Goal: Contribute content: Contribute content

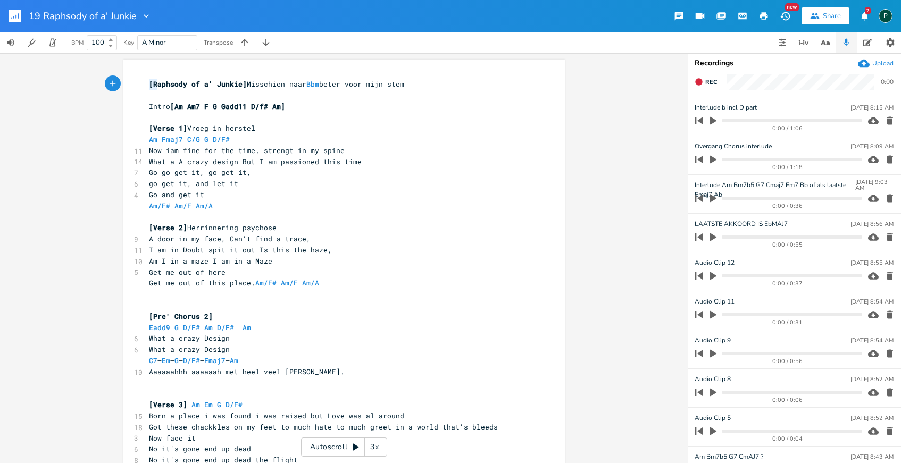
drag, startPoint x: 144, startPoint y: 84, endPoint x: 154, endPoint y: 87, distance: 10.1
click at [154, 87] on pre "[Raphsody of a' Junkie] Misschien naar Bbm beter voor mijn stem" at bounding box center [339, 84] width 384 height 11
type textarea "[Loremips do s' Ametco] Adipiscin elit Sed doeiu temp inci utla Etdol [Ma Al4 E…"
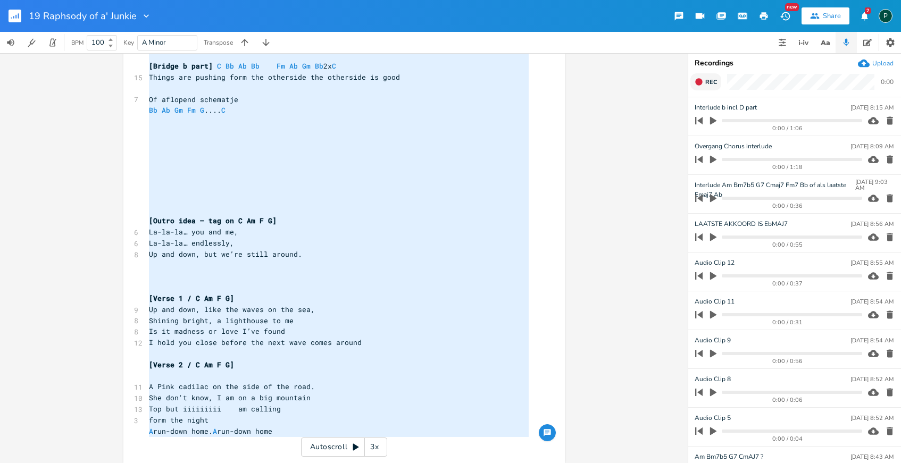
click at [706, 82] on span "Rec" at bounding box center [711, 82] width 12 height 8
click at [706, 82] on span "End" at bounding box center [711, 82] width 12 height 8
click at [710, 121] on icon "button" at bounding box center [713, 121] width 6 height 8
click at [710, 121] on icon "button" at bounding box center [713, 121] width 9 height 9
click at [700, 87] on button "Rec" at bounding box center [706, 81] width 31 height 17
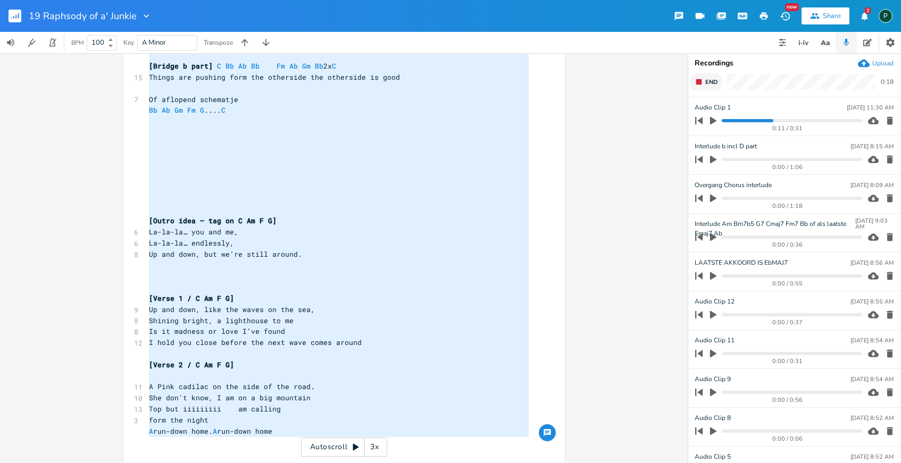
click at [700, 87] on button "End" at bounding box center [706, 81] width 31 height 17
click at [260, 157] on pre "​" at bounding box center [339, 154] width 384 height 11
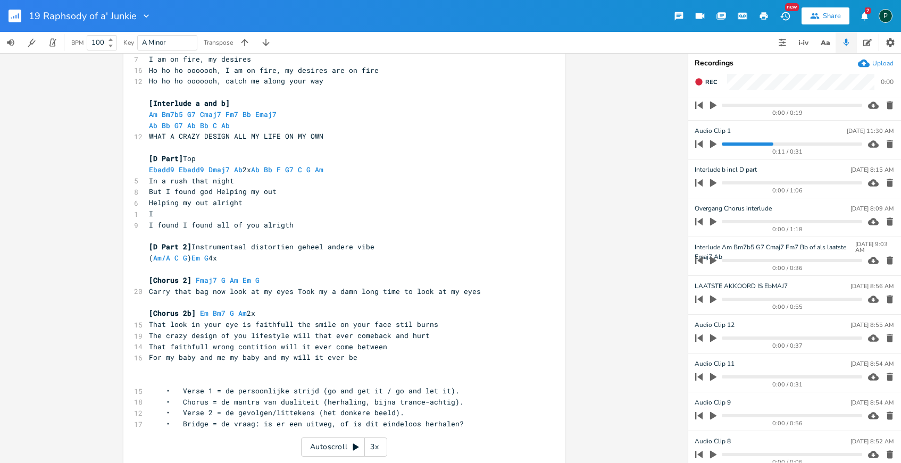
scroll to position [0, 0]
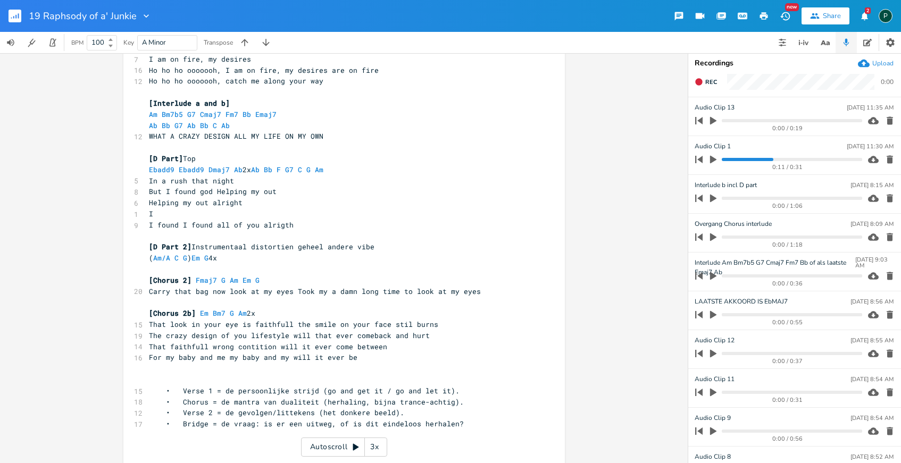
click at [716, 275] on icon "button" at bounding box center [714, 276] width 10 height 10
click at [714, 277] on icon "button" at bounding box center [713, 276] width 9 height 9
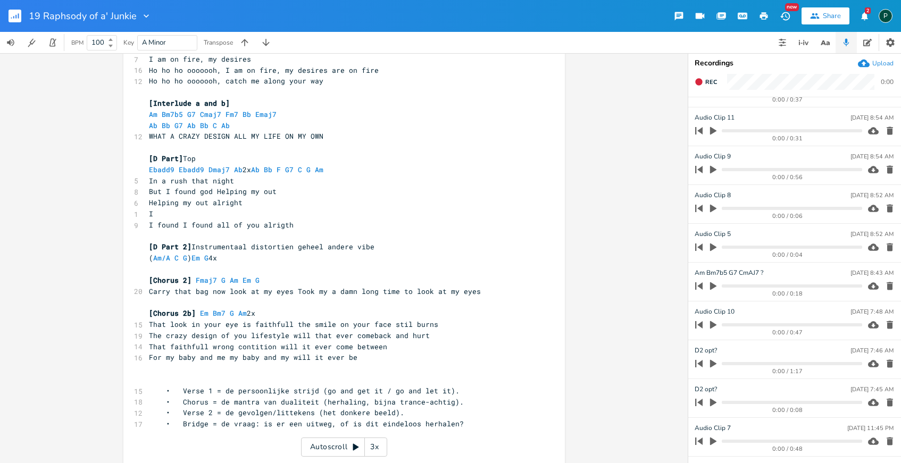
scroll to position [264, 0]
click at [712, 279] on icon "button" at bounding box center [714, 284] width 10 height 10
click at [712, 279] on icon "button" at bounding box center [713, 283] width 9 height 9
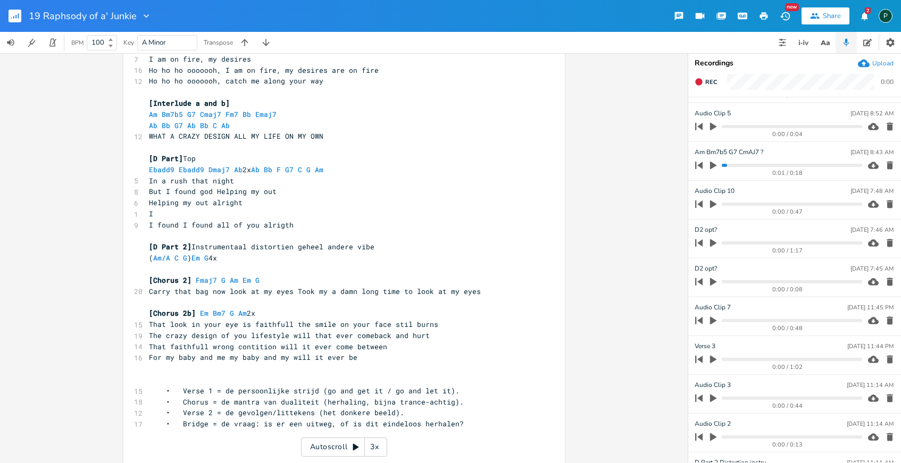
scroll to position [428, 0]
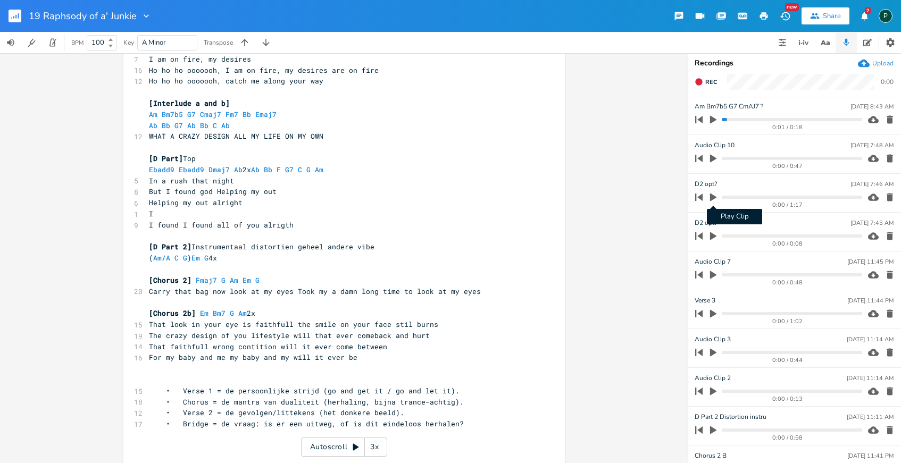
click at [711, 193] on icon "button" at bounding box center [714, 198] width 10 height 10
click at [711, 193] on icon "button" at bounding box center [713, 197] width 9 height 9
click at [711, 193] on icon "button" at bounding box center [714, 198] width 10 height 10
click at [711, 193] on icon "button" at bounding box center [713, 197] width 9 height 9
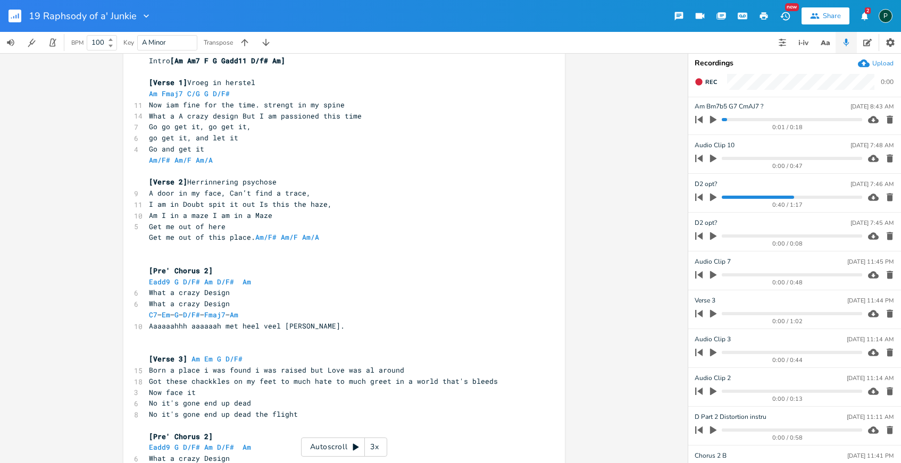
scroll to position [0, 0]
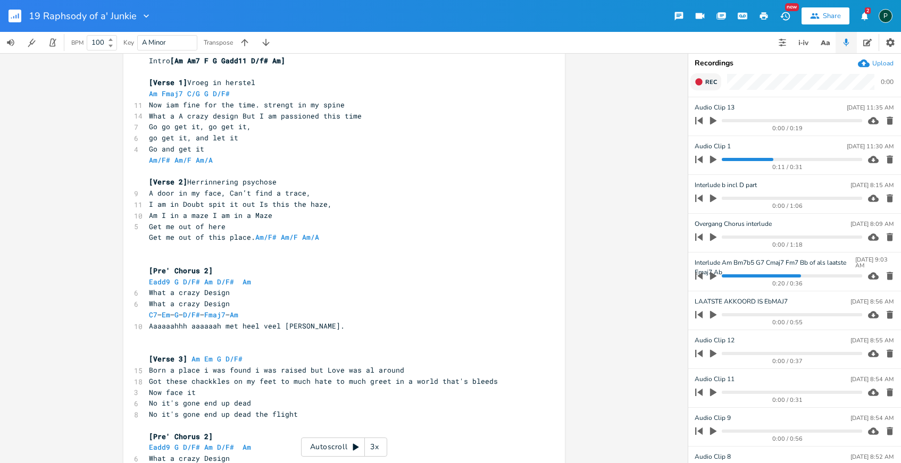
click at [711, 83] on span "Rec" at bounding box center [711, 82] width 12 height 8
click at [711, 83] on span "End" at bounding box center [711, 82] width 12 height 8
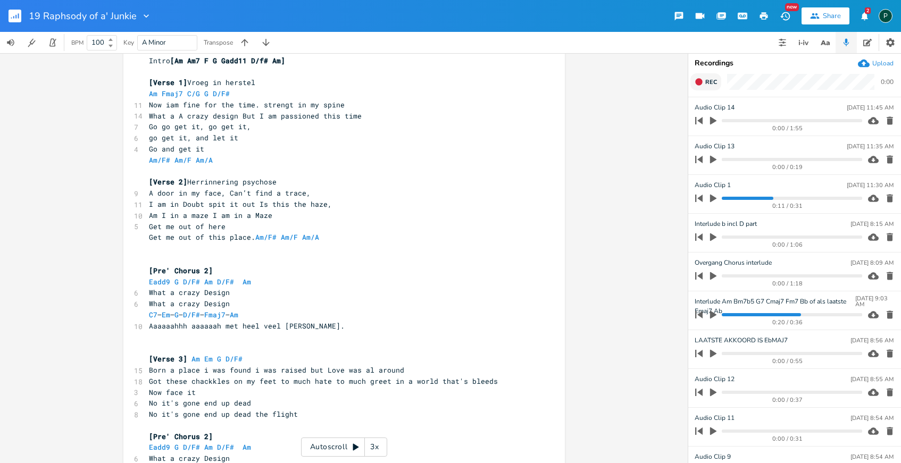
click at [711, 83] on span "Rec" at bounding box center [711, 82] width 12 height 8
click at [711, 83] on span "End" at bounding box center [711, 82] width 12 height 8
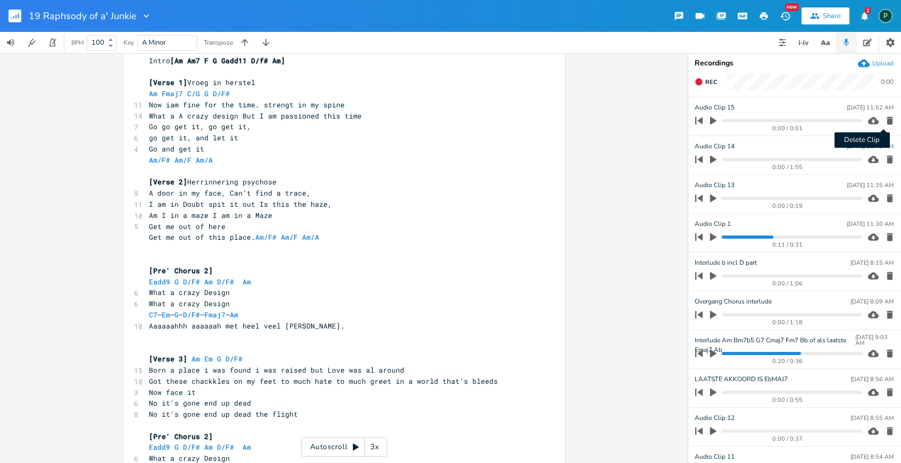
click at [887, 123] on icon "button" at bounding box center [890, 121] width 6 height 8
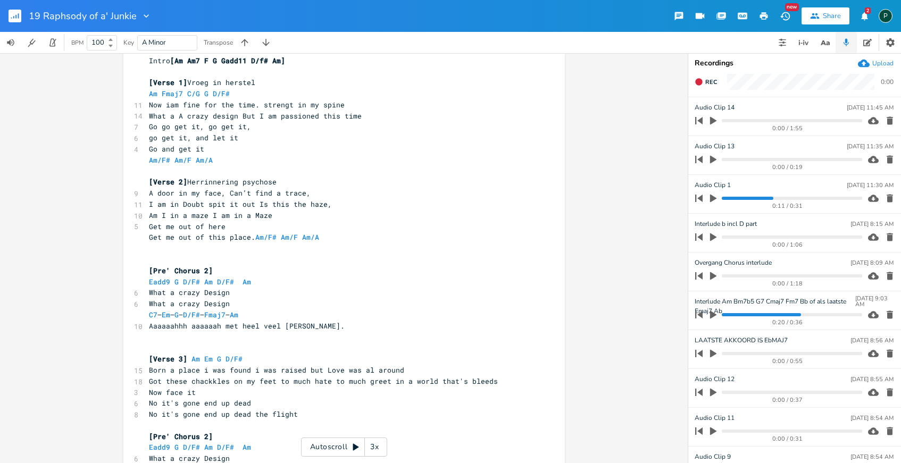
click at [714, 122] on icon "button" at bounding box center [713, 121] width 6 height 8
click at [775, 120] on progress at bounding box center [792, 120] width 140 height 3
click at [735, 121] on progress at bounding box center [792, 120] width 140 height 3
click at [712, 118] on icon "button" at bounding box center [713, 120] width 6 height 7
click at [714, 120] on icon "button" at bounding box center [713, 121] width 6 height 8
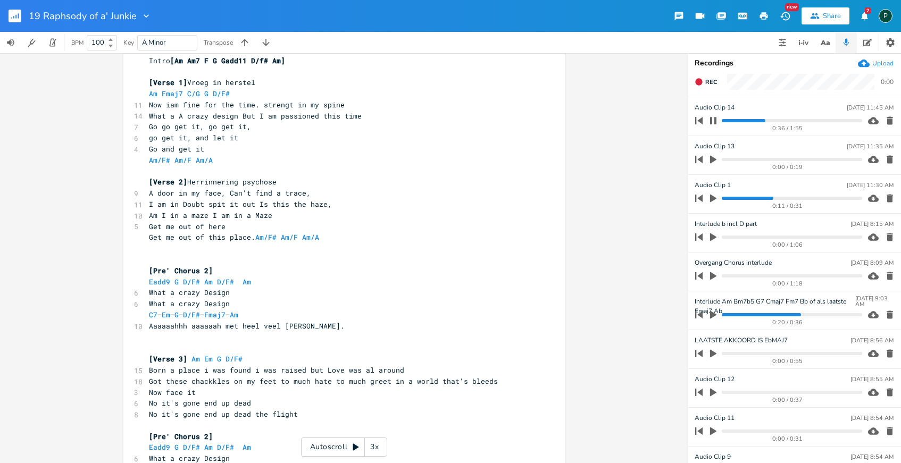
click at [714, 120] on icon "button" at bounding box center [713, 121] width 9 height 9
click at [716, 121] on icon "button" at bounding box center [713, 121] width 6 height 8
click at [716, 121] on icon "button" at bounding box center [713, 120] width 6 height 7
click at [768, 120] on progress at bounding box center [792, 120] width 140 height 3
click at [716, 122] on icon "button" at bounding box center [714, 121] width 10 height 10
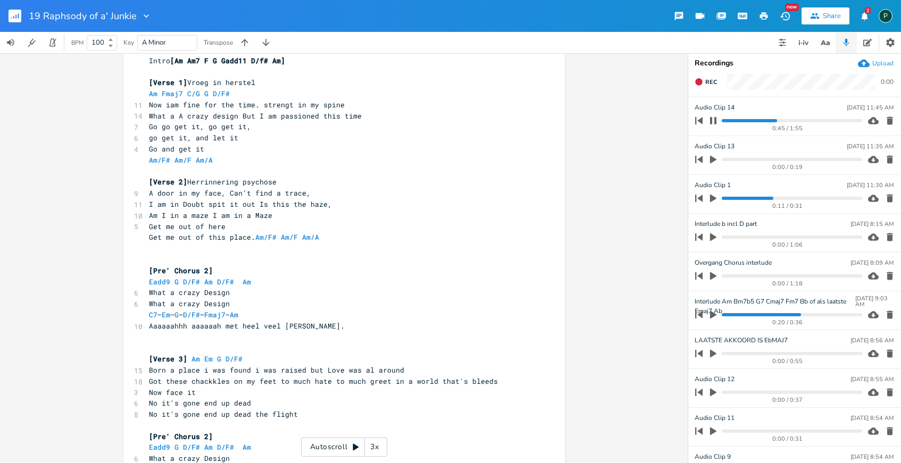
click at [766, 120] on progress at bounding box center [792, 120] width 140 height 3
click at [716, 119] on icon "button" at bounding box center [713, 120] width 6 height 7
click at [887, 121] on icon "button" at bounding box center [890, 121] width 6 height 8
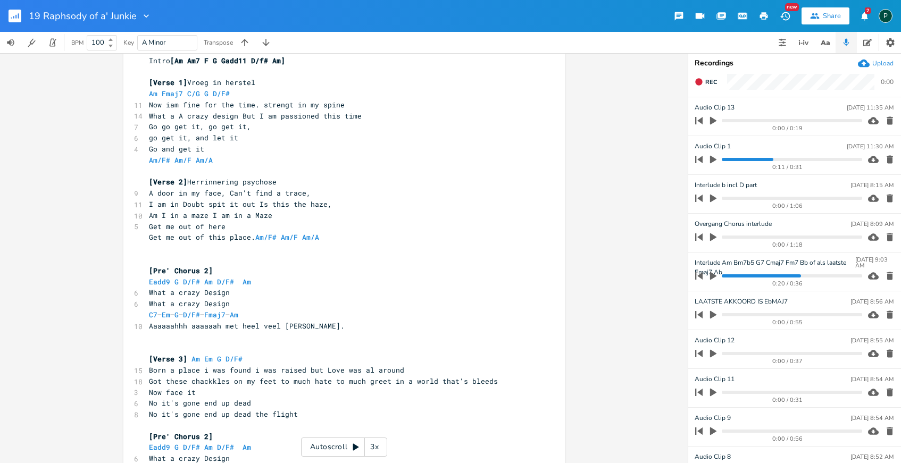
click at [887, 120] on icon "button" at bounding box center [890, 121] width 6 height 8
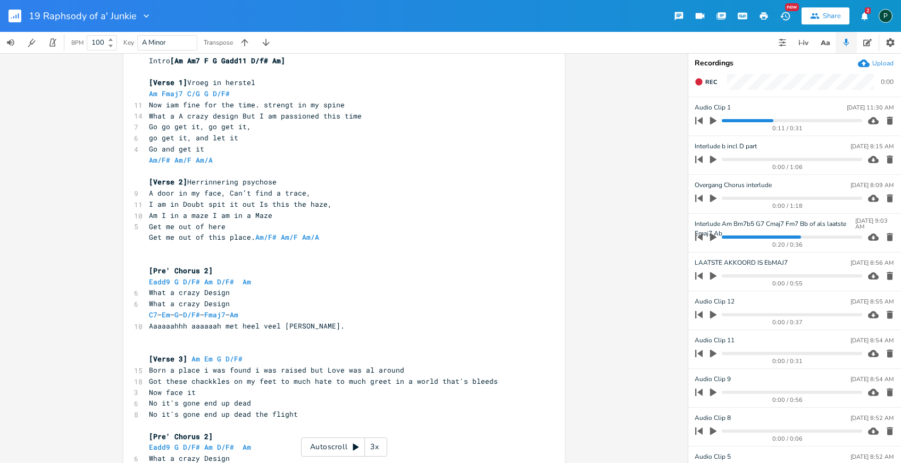
click at [887, 119] on icon "button" at bounding box center [890, 120] width 11 height 11
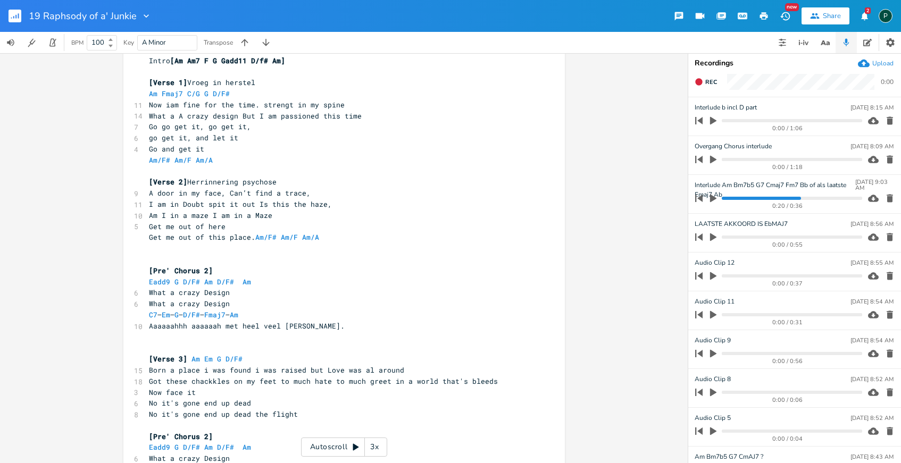
click at [716, 119] on icon "button" at bounding box center [714, 121] width 10 height 10
click at [713, 122] on icon "button" at bounding box center [713, 121] width 9 height 9
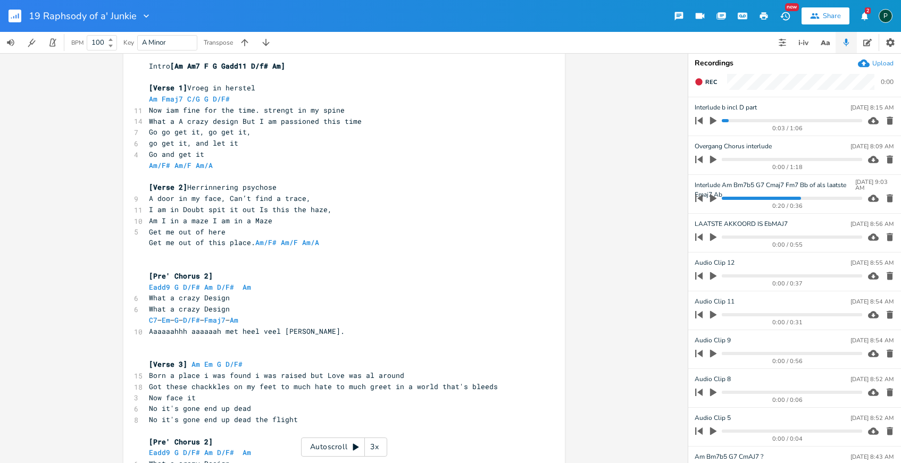
scroll to position [3, 0]
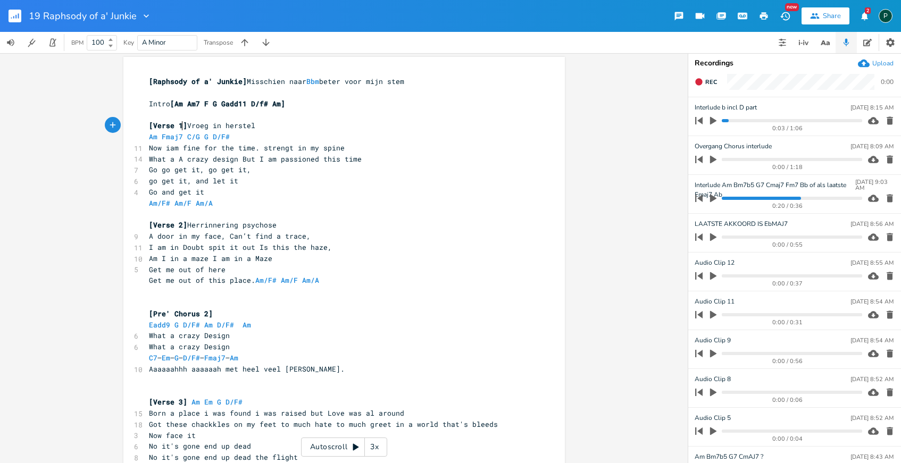
click at [180, 124] on span "[Verse 1]" at bounding box center [168, 126] width 38 height 10
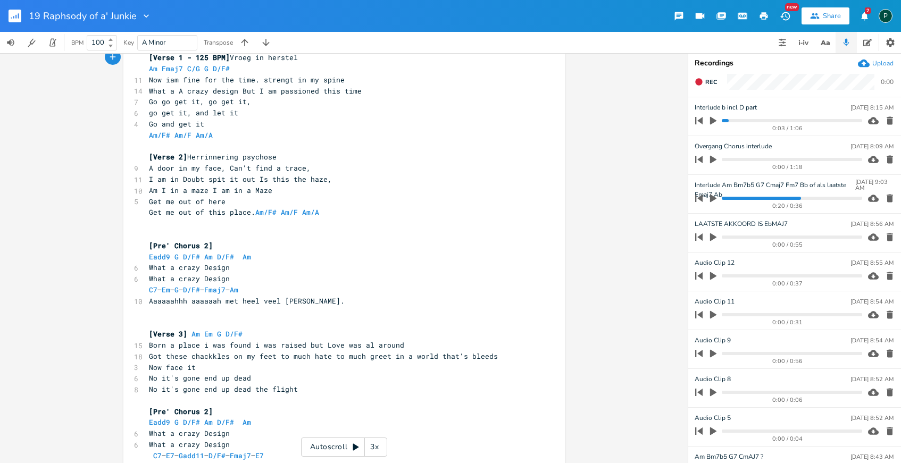
scroll to position [16, 0]
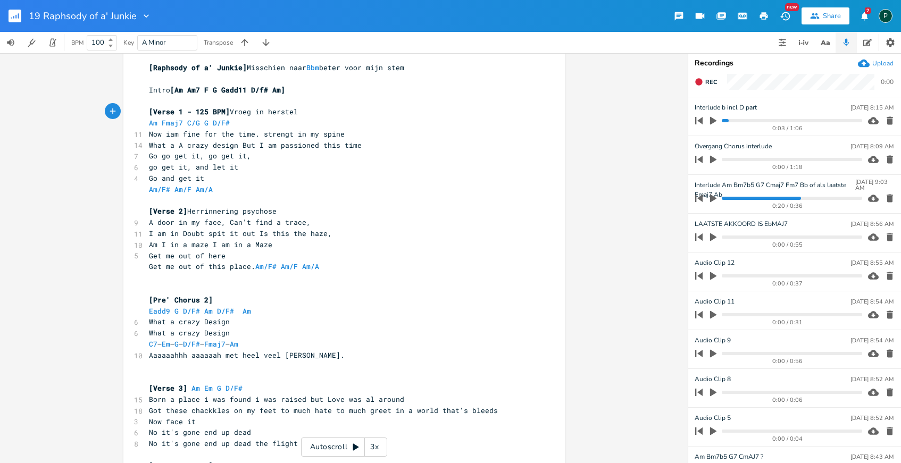
type textarea "- 125 BPM"
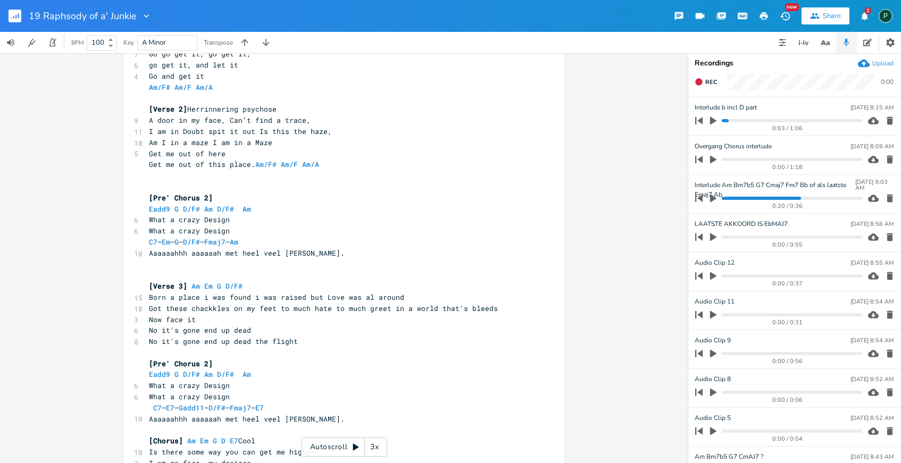
scroll to position [0, 0]
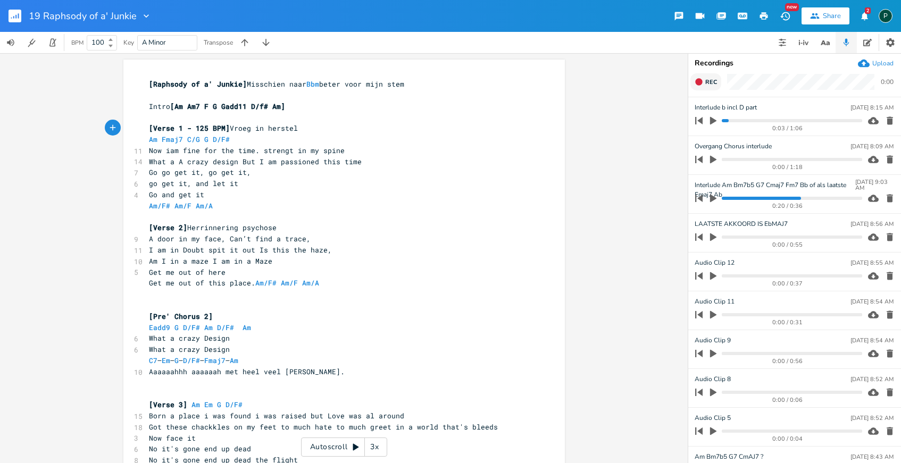
click at [698, 83] on icon "button" at bounding box center [698, 81] width 7 height 7
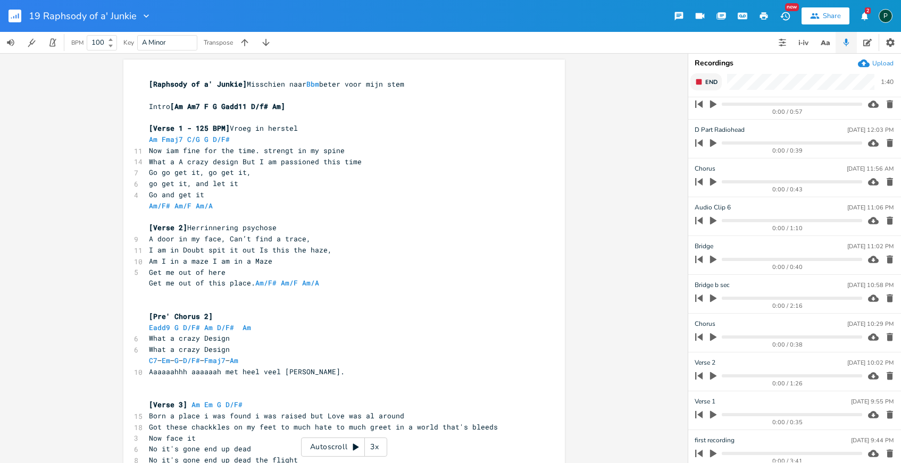
scroll to position [1304, 0]
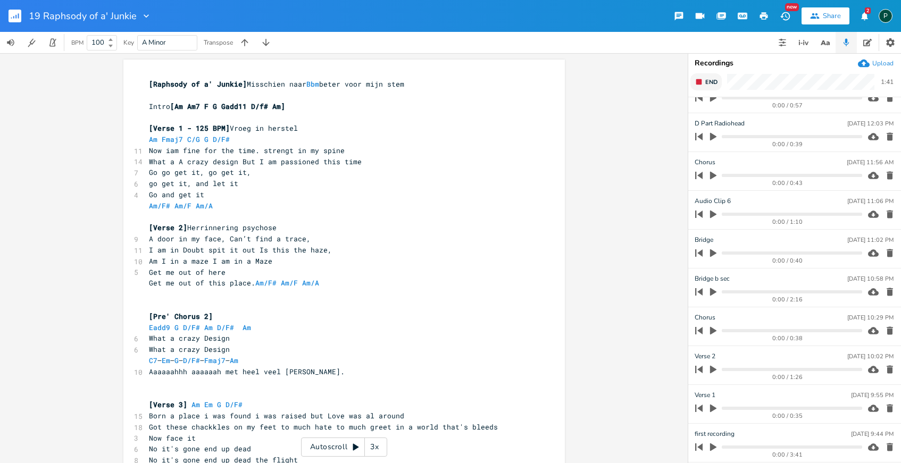
click at [711, 406] on icon "button" at bounding box center [713, 409] width 6 height 8
click at [712, 408] on icon "button" at bounding box center [713, 408] width 9 height 9
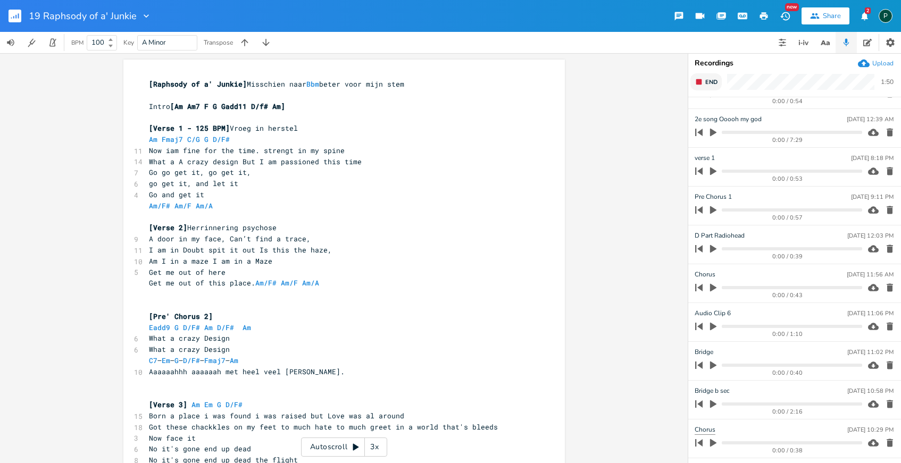
scroll to position [1168, 0]
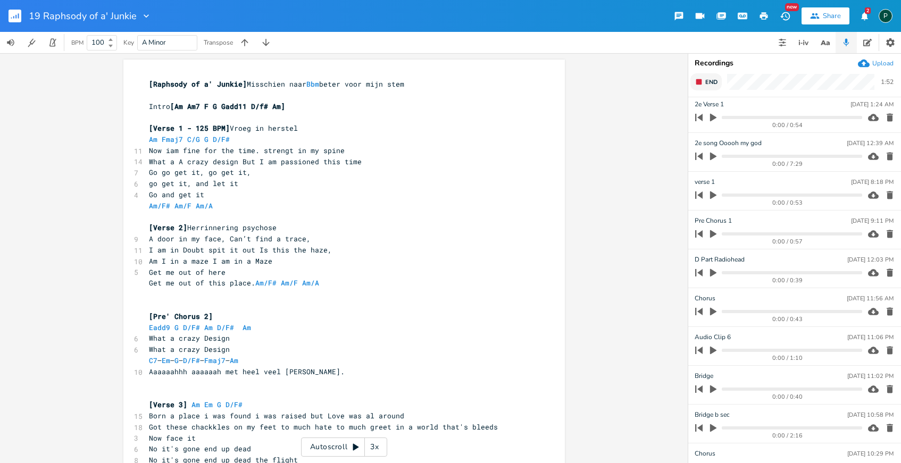
click at [709, 196] on icon "button" at bounding box center [714, 195] width 10 height 10
click at [711, 194] on icon "button" at bounding box center [713, 195] width 6 height 7
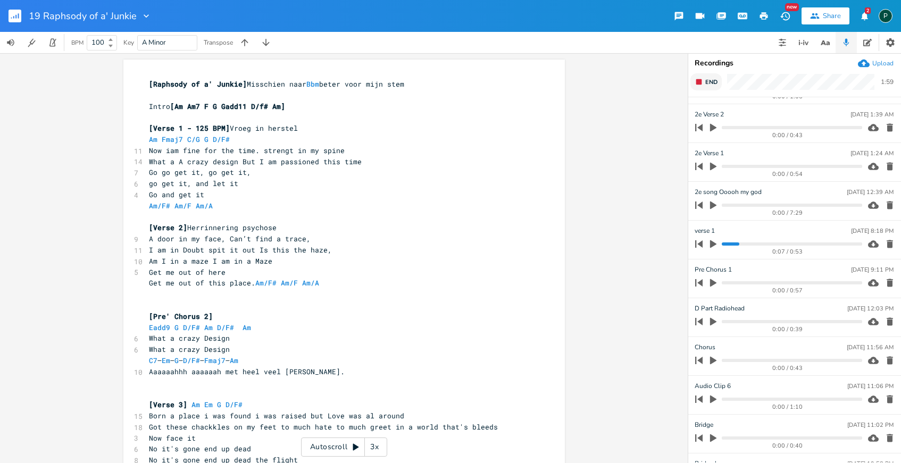
scroll to position [1107, 0]
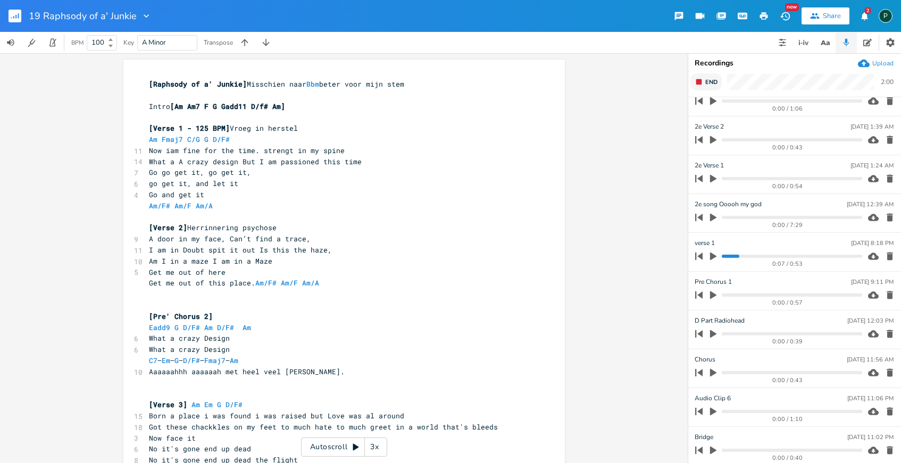
click at [710, 174] on icon "button" at bounding box center [714, 179] width 10 height 10
click at [715, 176] on icon "button" at bounding box center [713, 178] width 6 height 7
click at [712, 85] on span "End" at bounding box center [711, 82] width 12 height 8
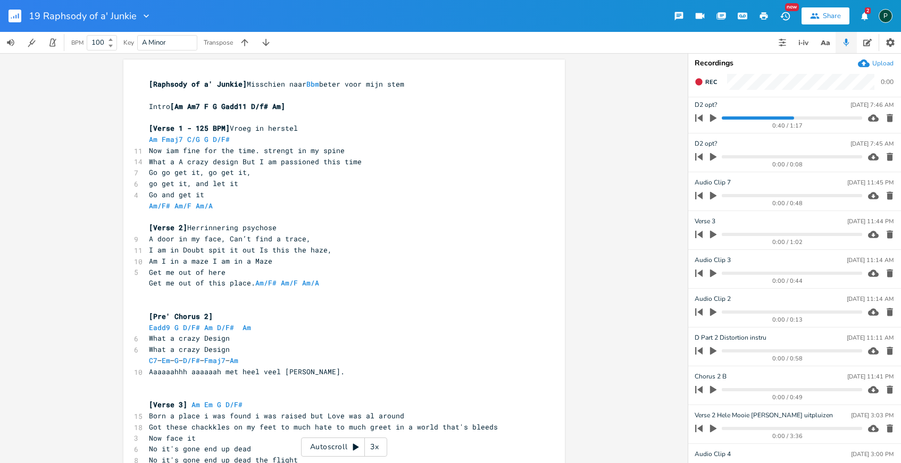
scroll to position [0, 0]
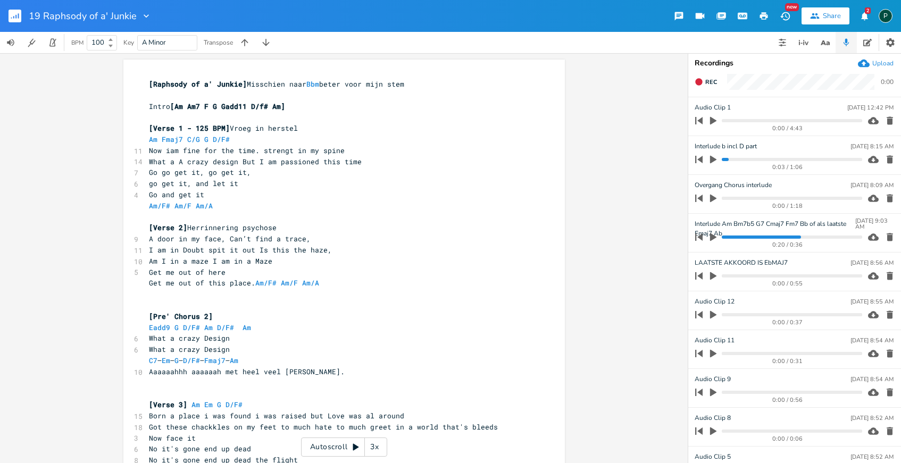
click at [715, 119] on icon "button" at bounding box center [714, 121] width 10 height 10
click at [774, 119] on progress at bounding box center [792, 120] width 140 height 3
click at [802, 120] on progress at bounding box center [792, 120] width 140 height 3
click at [812, 121] on progress at bounding box center [792, 120] width 140 height 3
click at [827, 122] on div "3:20 / 4:43" at bounding box center [777, 120] width 171 height 17
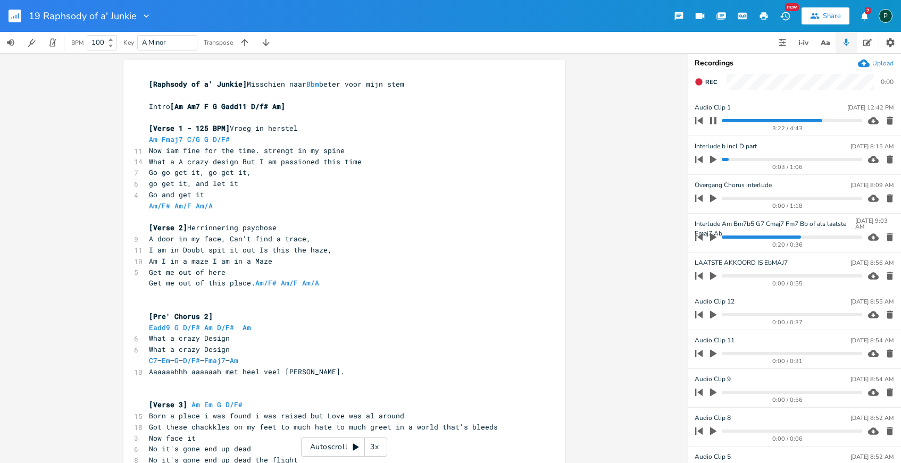
click at [826, 121] on progress at bounding box center [792, 120] width 140 height 3
click at [715, 122] on icon "button" at bounding box center [713, 120] width 6 height 7
click at [715, 122] on icon "button" at bounding box center [713, 121] width 6 height 8
click at [828, 119] on progress at bounding box center [792, 120] width 140 height 3
click at [712, 124] on icon "button" at bounding box center [713, 120] width 6 height 7
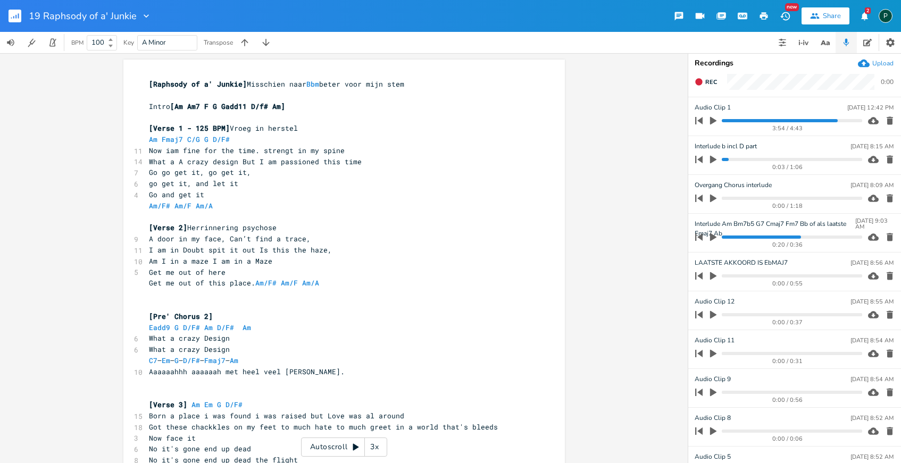
click at [722, 123] on div "3:54 / 4:43" at bounding box center [777, 120] width 171 height 17
click at [712, 123] on icon "button" at bounding box center [713, 121] width 6 height 8
click at [834, 120] on progress at bounding box center [792, 120] width 140 height 3
click at [713, 121] on icon "button" at bounding box center [713, 121] width 9 height 9
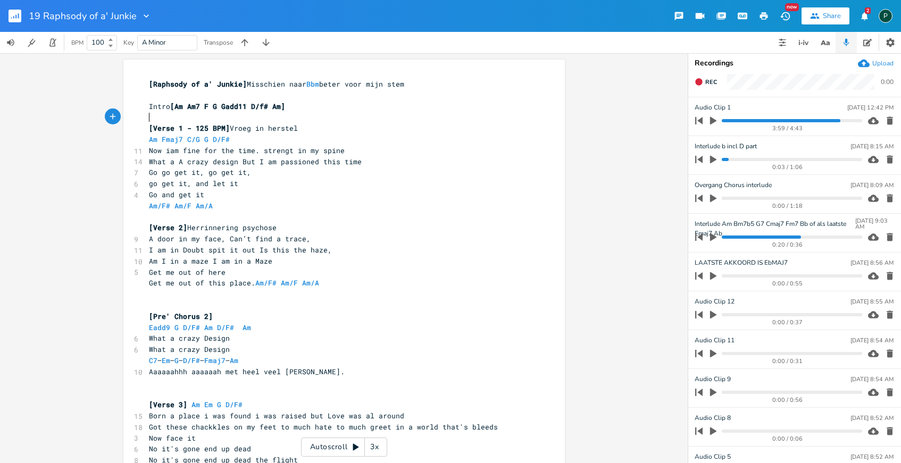
click at [213, 117] on pre "​" at bounding box center [339, 117] width 384 height 11
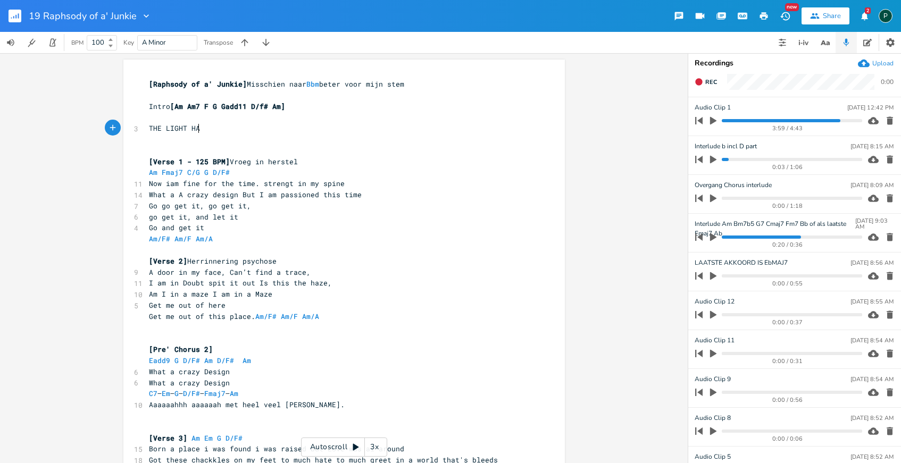
type textarea "THE LIGHT HAD"
type textarea "S"
type textarea "he light has come the light has come the light has come to me"
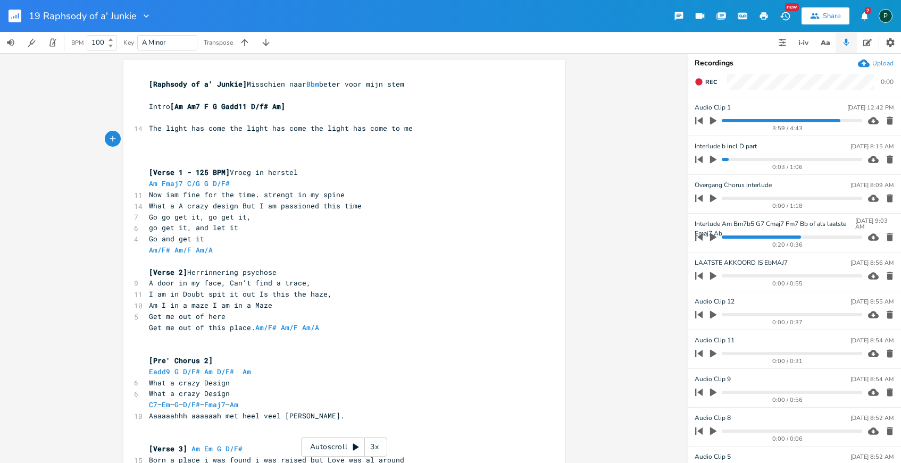
click at [153, 113] on pre "​" at bounding box center [339, 117] width 384 height 11
type textarea "Am"
click at [197, 146] on pre "​" at bounding box center [339, 150] width 384 height 11
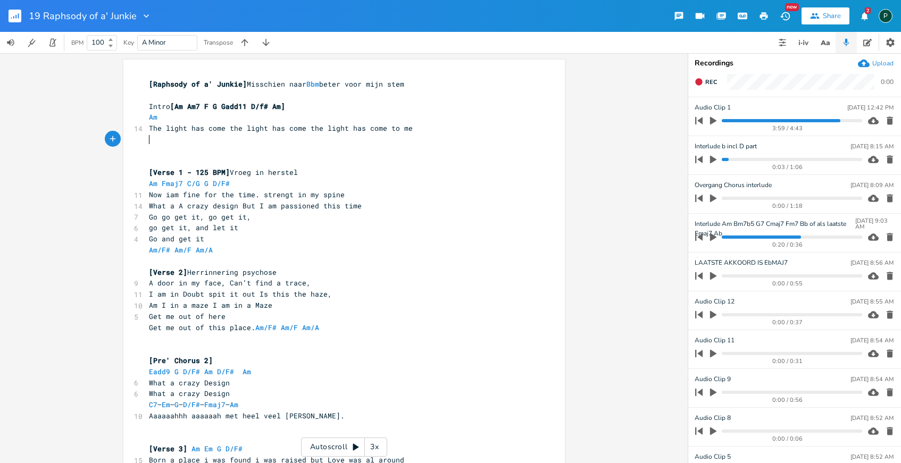
click at [155, 136] on pre "​" at bounding box center [339, 139] width 384 height 11
click at [715, 119] on icon "button" at bounding box center [714, 121] width 10 height 10
click at [819, 120] on progress at bounding box center [792, 120] width 140 height 3
click at [830, 120] on progress at bounding box center [792, 120] width 140 height 3
click at [160, 137] on pre "​" at bounding box center [339, 139] width 384 height 11
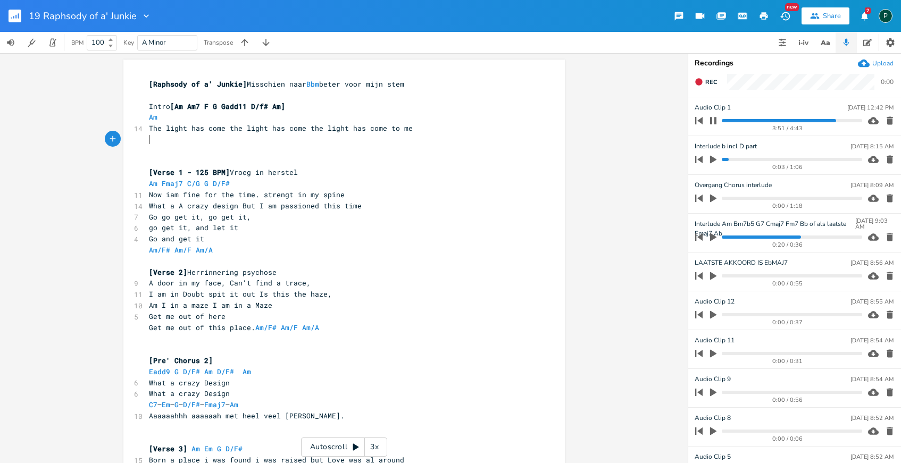
scroll to position [0, 0]
type textarea "Em"
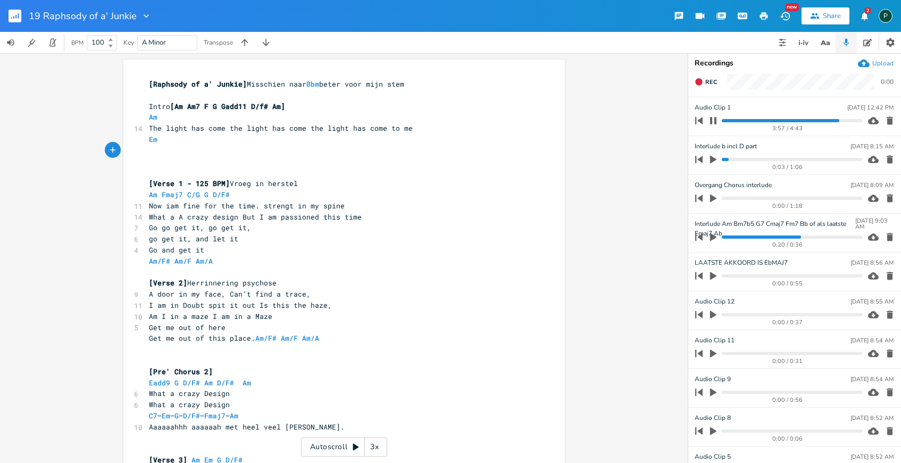
type textarea "T"
type textarea "come to me"
click at [149, 151] on span "come to me" at bounding box center [170, 151] width 43 height 10
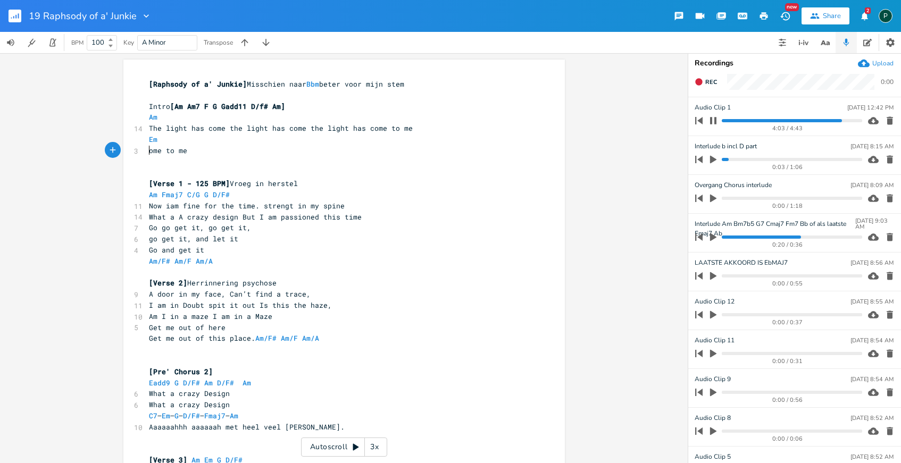
type textarea "C"
click at [207, 148] on pre "Come to me" at bounding box center [339, 150] width 384 height 11
type textarea "all i say it's kind of waisted"
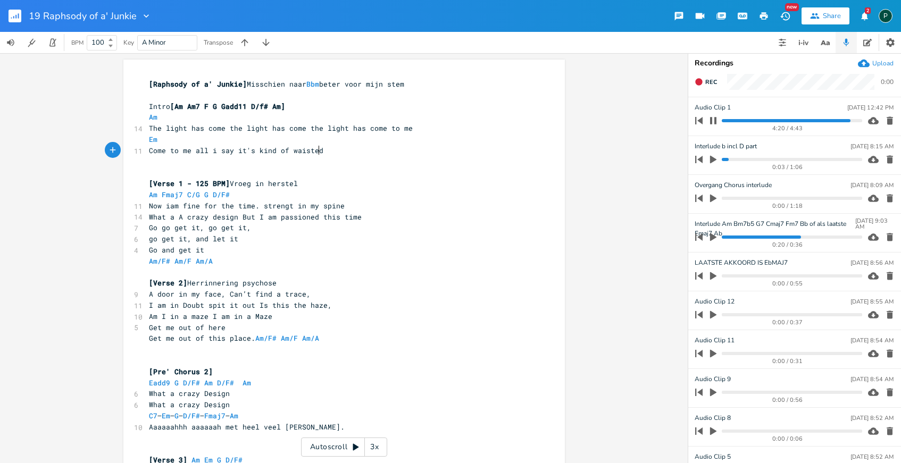
scroll to position [0, 88]
type textarea "f"
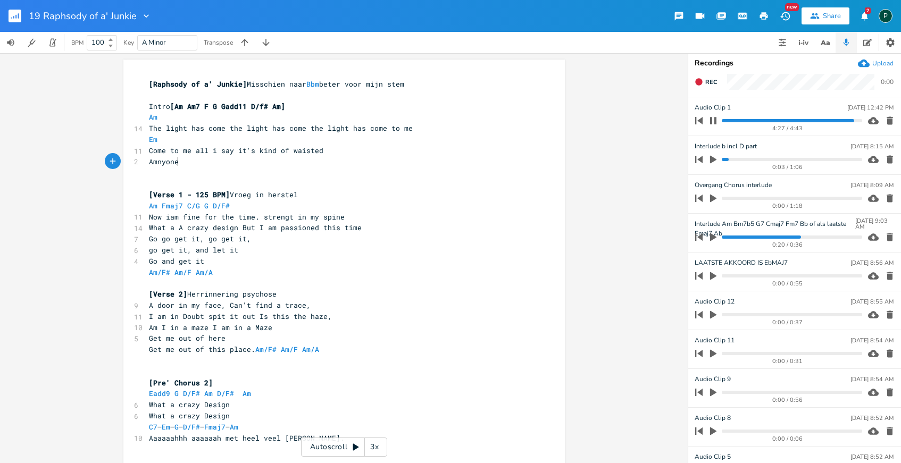
type textarea "Amnyone"
click at [147, 164] on pre "Amnyone" at bounding box center [339, 161] width 384 height 11
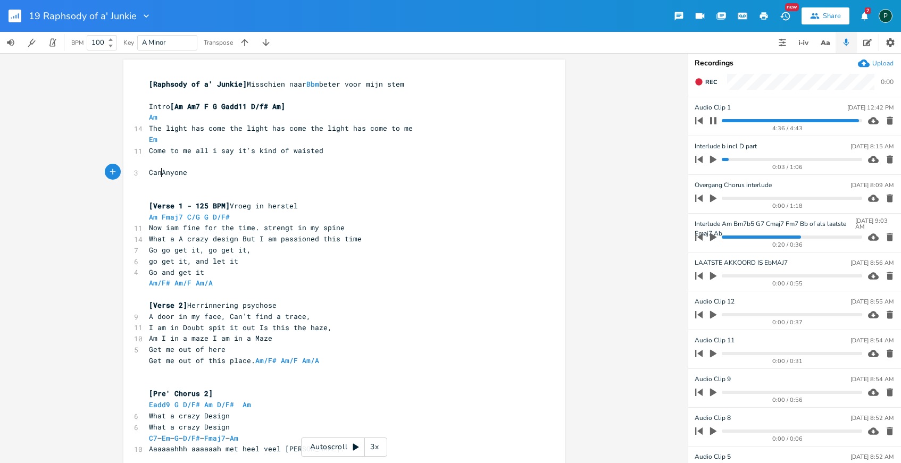
type textarea "Can"
type textarea "a"
type textarea "be heere"
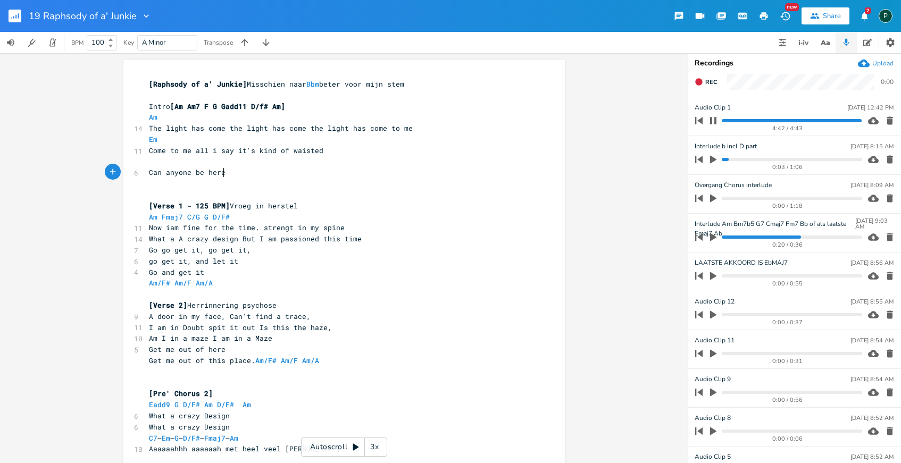
type textarea "re"
click at [154, 164] on pre "​" at bounding box center [339, 161] width 384 height 11
click at [833, 121] on progress at bounding box center [792, 120] width 140 height 3
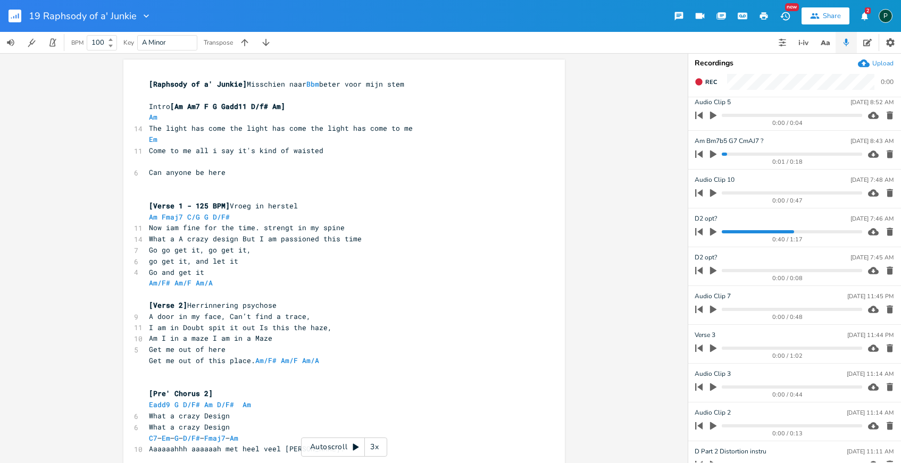
scroll to position [0, 0]
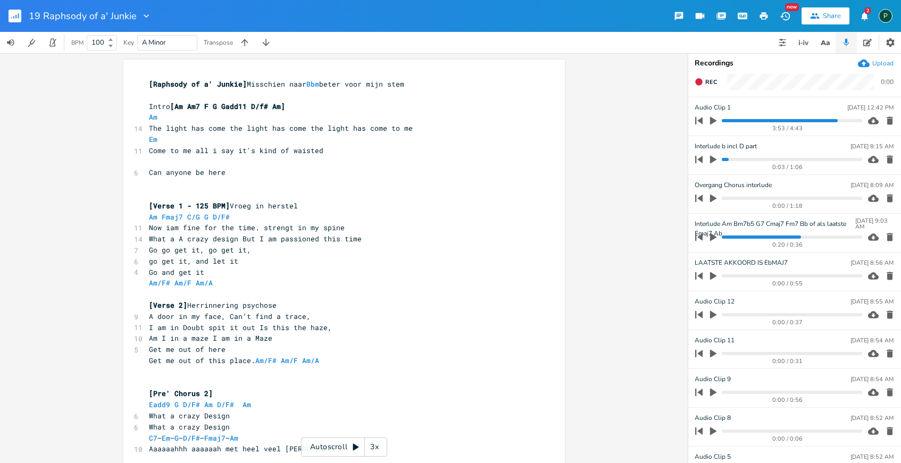
click at [712, 119] on icon "button" at bounding box center [713, 121] width 6 height 8
click at [712, 119] on icon "button" at bounding box center [713, 121] width 9 height 9
click at [272, 137] on pre "Em" at bounding box center [339, 139] width 384 height 11
type textarea "|F"
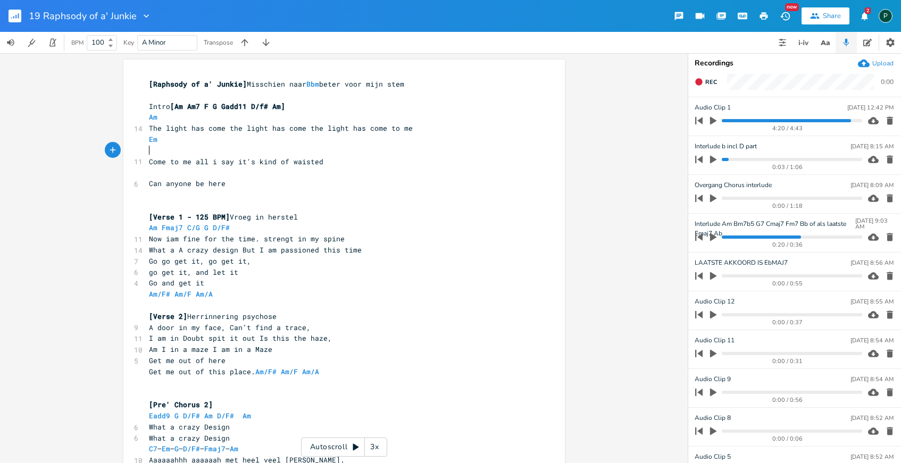
type textarea "F"
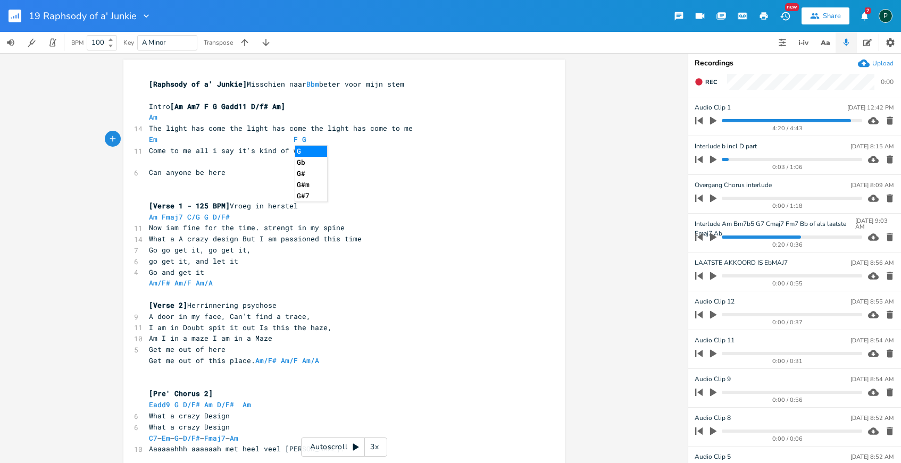
scroll to position [0, 12]
type textarea "F G Fg"
type textarea "G for"
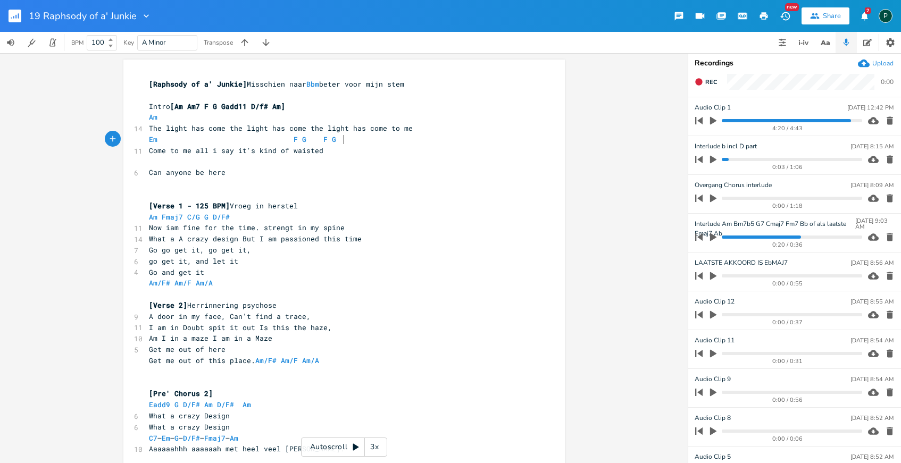
type textarea "C"
click at [327, 154] on pre "Come to me all i say it's kind of waisted" at bounding box center [339, 150] width 384 height 11
type textarea "for me"
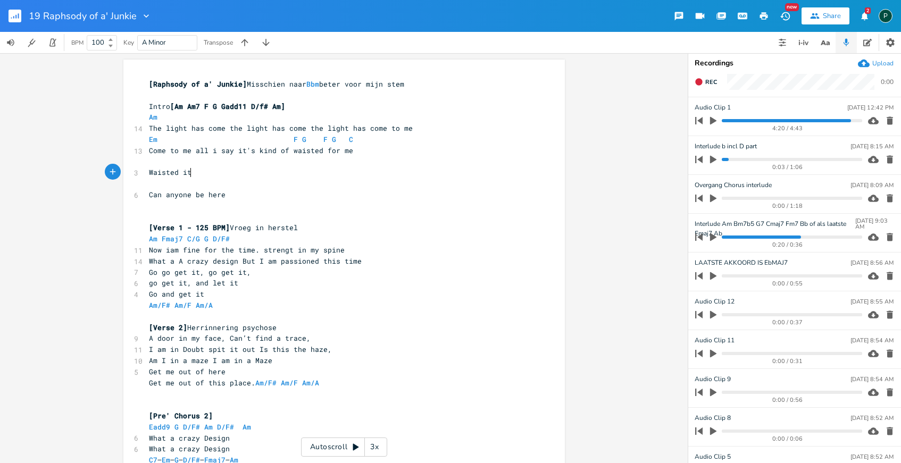
scroll to position [0, 34]
type textarea "Waisted it waiset"
type textarea "[PERSON_NAME] hhhhhhhhed"
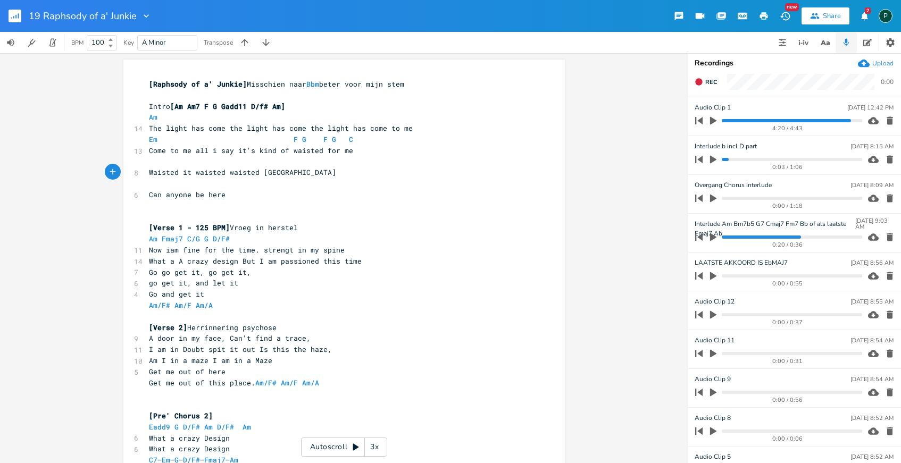
click at [159, 162] on pre "​" at bounding box center [339, 161] width 384 height 11
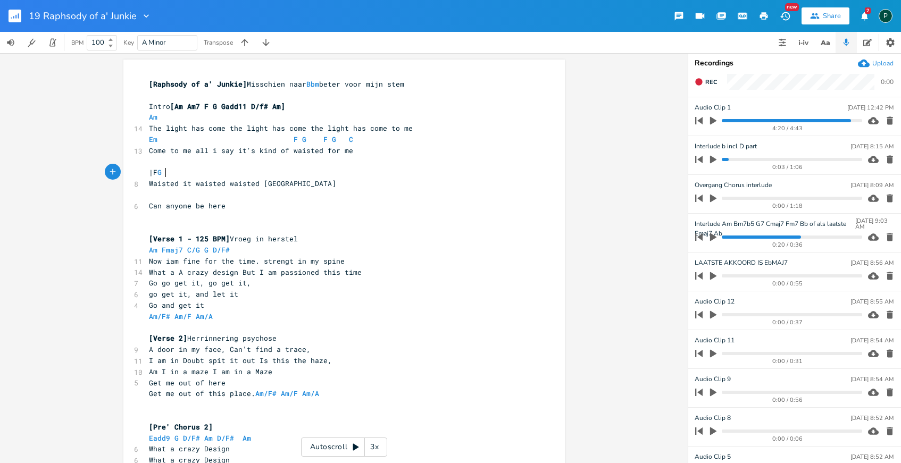
type textarea "|F G"
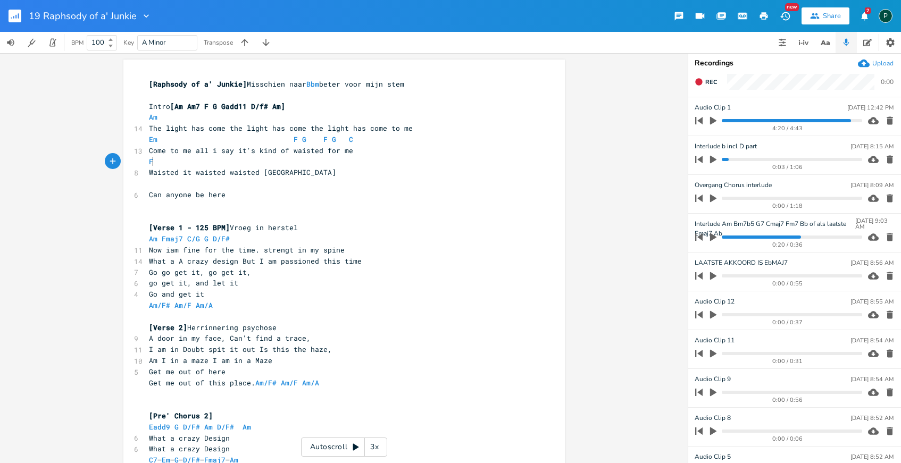
type textarea "Fg"
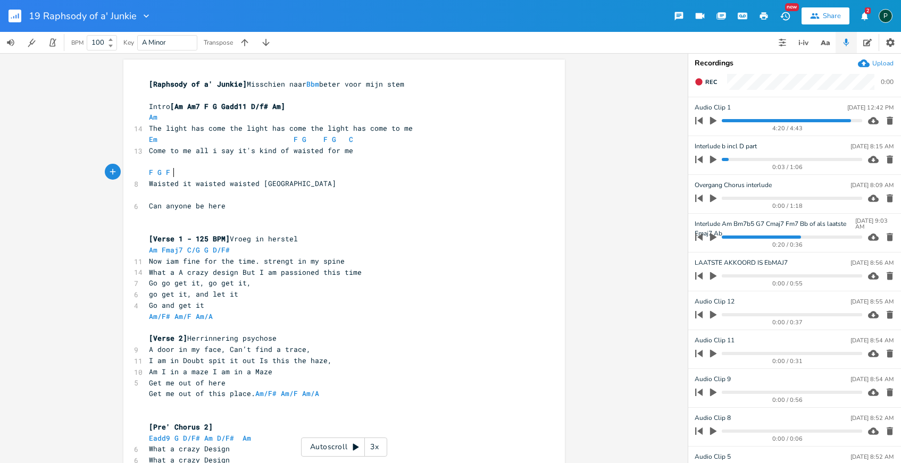
type textarea "F G F g"
type textarea "D"
type textarea "Am Fg"
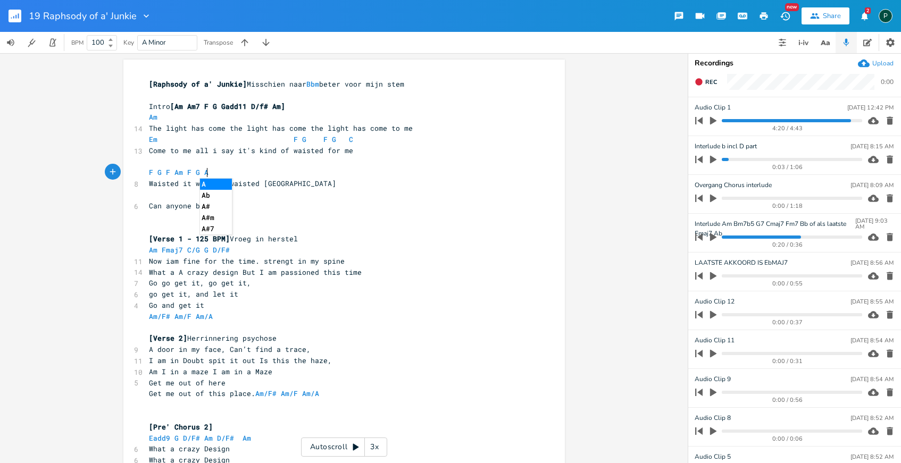
type textarea "G Am"
type textarea "F AKm"
type textarea "m F C"
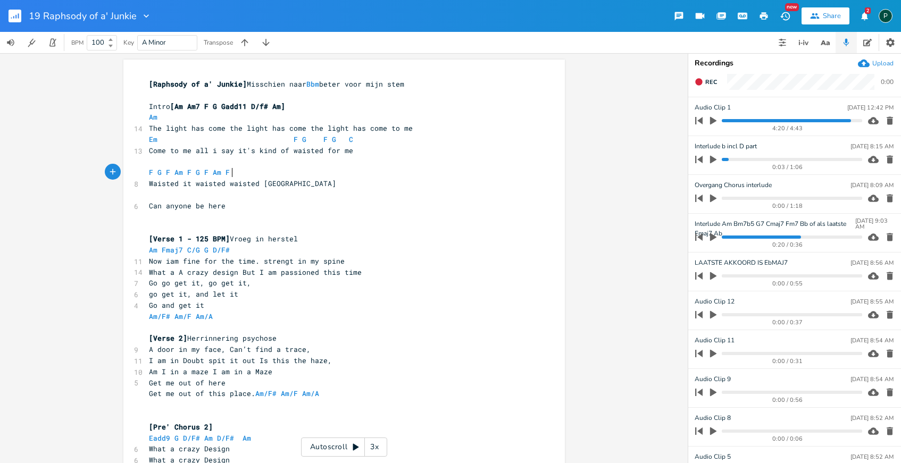
scroll to position [0, 18]
click at [293, 177] on pre "F G F Am F G F Am F C" at bounding box center [339, 172] width 384 height 11
click at [386, 165] on pre "​" at bounding box center [339, 161] width 384 height 11
click at [714, 117] on icon "button" at bounding box center [714, 121] width 10 height 10
click at [835, 120] on progress at bounding box center [792, 120] width 140 height 3
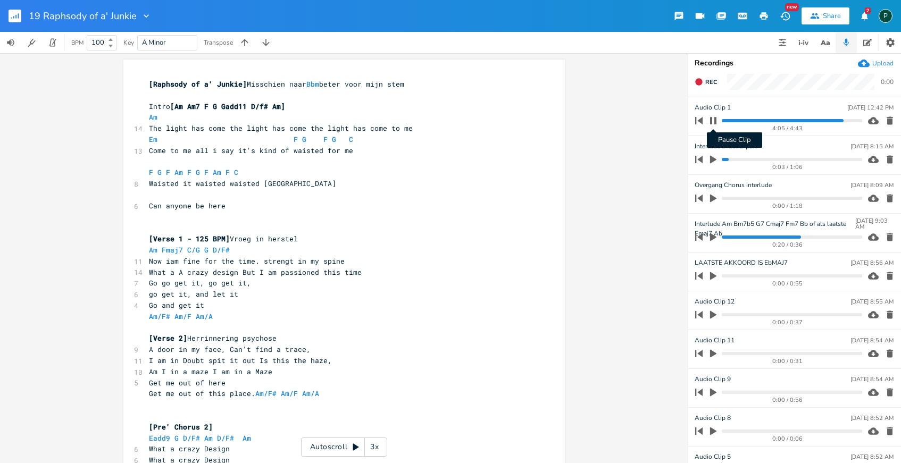
click at [717, 119] on icon "button" at bounding box center [713, 121] width 9 height 9
click at [713, 116] on icon "button" at bounding box center [714, 121] width 10 height 10
click at [716, 121] on icon "button" at bounding box center [713, 120] width 6 height 7
drag, startPoint x: 407, startPoint y: 126, endPoint x: 123, endPoint y: 127, distance: 283.6
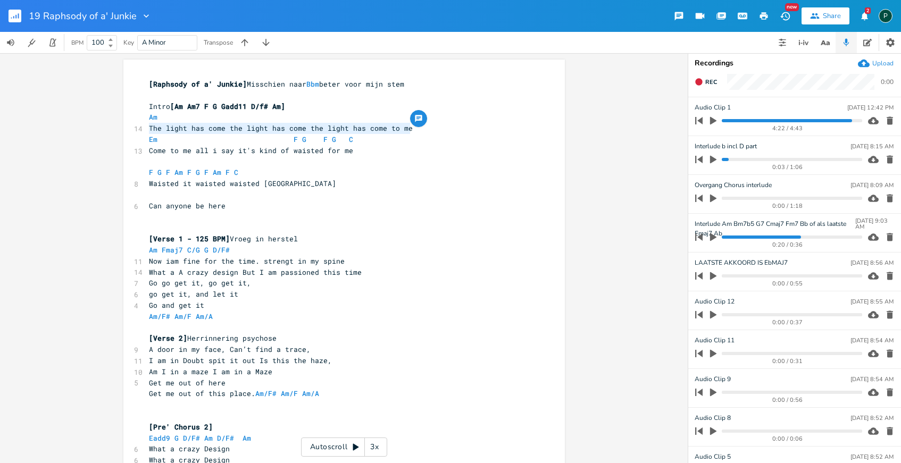
type textarea "Got a lot frustration"
drag, startPoint x: 169, startPoint y: 129, endPoint x: 141, endPoint y: 127, distance: 27.7
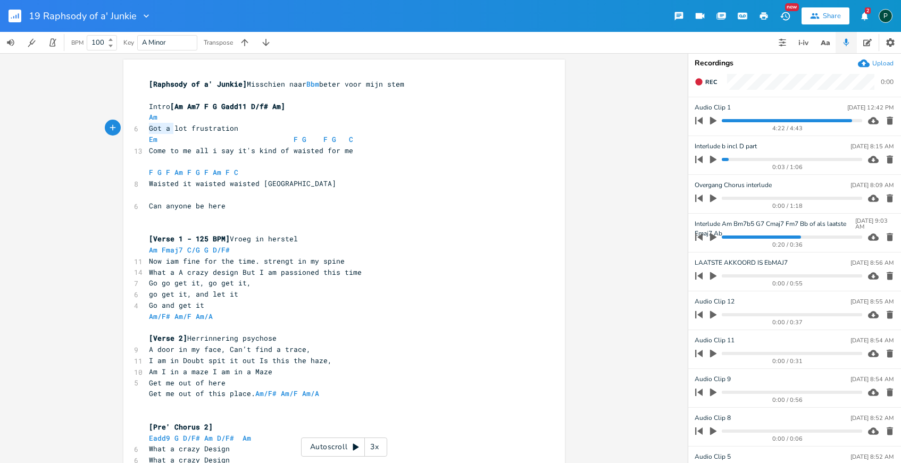
type textarea "A"
click at [223, 135] on span at bounding box center [225, 139] width 17 height 11
click at [224, 128] on pre "A lot frustration" at bounding box center [339, 128] width 384 height 11
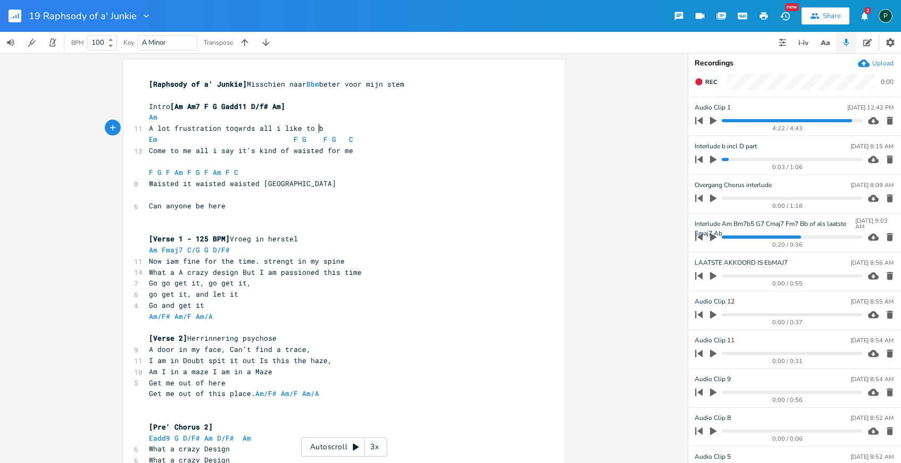
type textarea "toqwrds all i like to be"
click at [232, 127] on span "A lot frustration toqwrds all i like to be" at bounding box center [238, 128] width 179 height 10
click at [232, 128] on span "A lot frustration towrds all i like to be" at bounding box center [236, 128] width 174 height 10
type textarea "a"
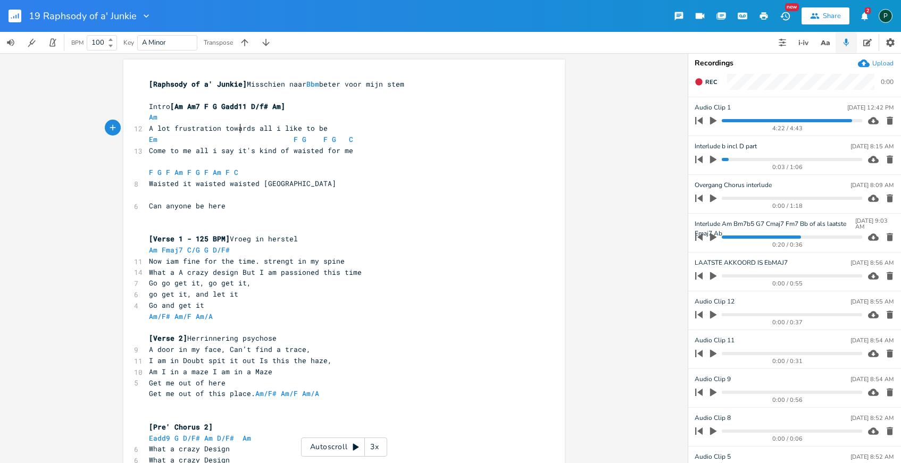
scroll to position [0, 4]
click at [329, 130] on pre "A lot frustration towards all i like to be" at bounding box center [339, 128] width 384 height 11
type textarea ". Theres not things to do that [PERSON_NAME]"
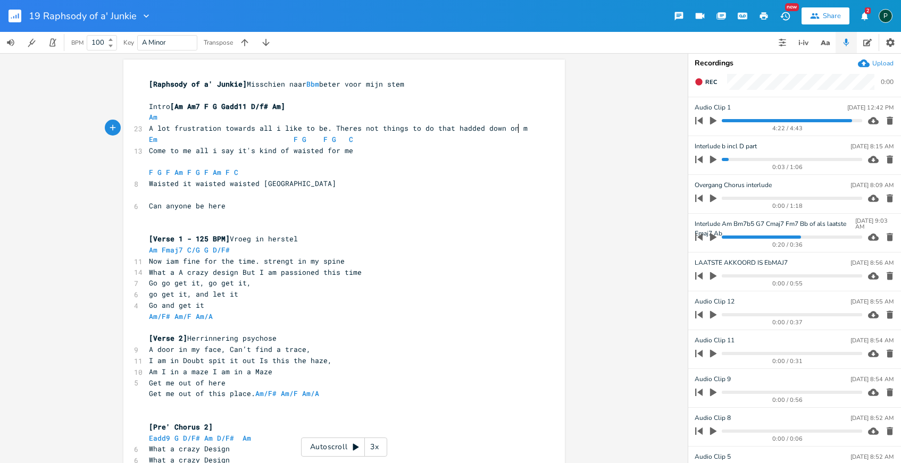
type textarea "own on me"
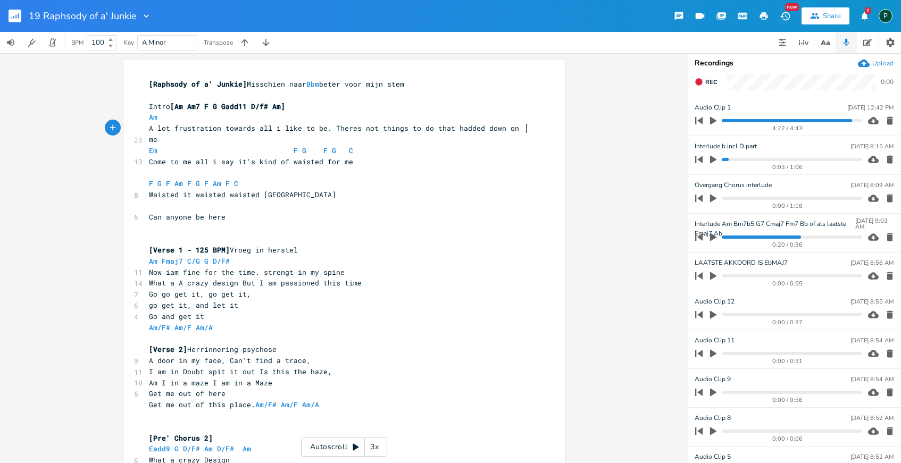
click at [330, 119] on pre "Am" at bounding box center [339, 117] width 384 height 11
type textarea "F"
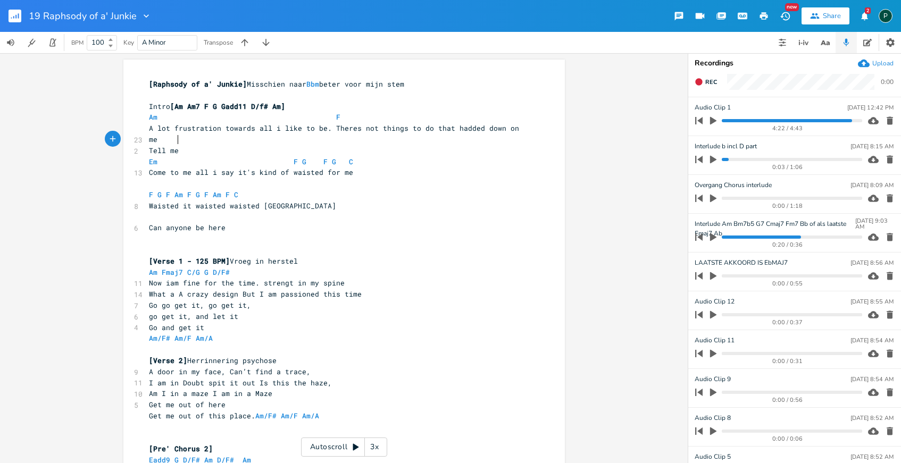
scroll to position [0, 24]
type textarea "Tell me wise tell me"
type textarea "something i don;t"
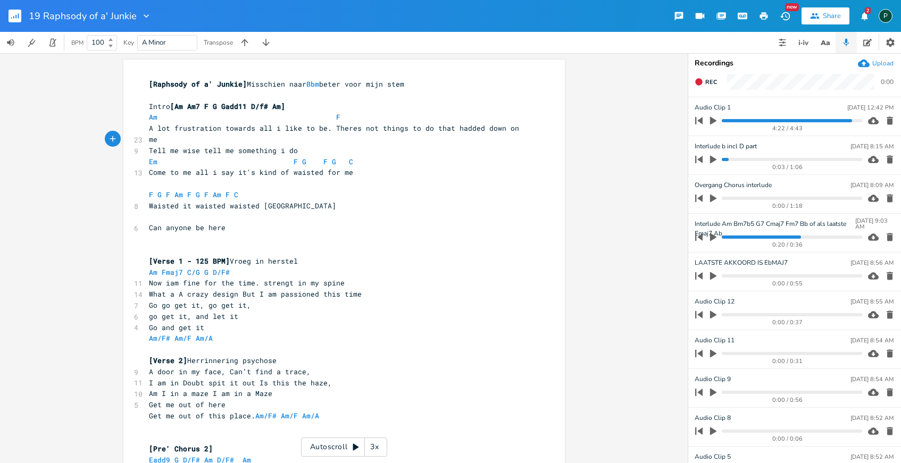
type textarea "m"
type textarea "n't know"
click at [147, 145] on pre "Tell me wise tell me something i don't know" at bounding box center [339, 150] width 384 height 11
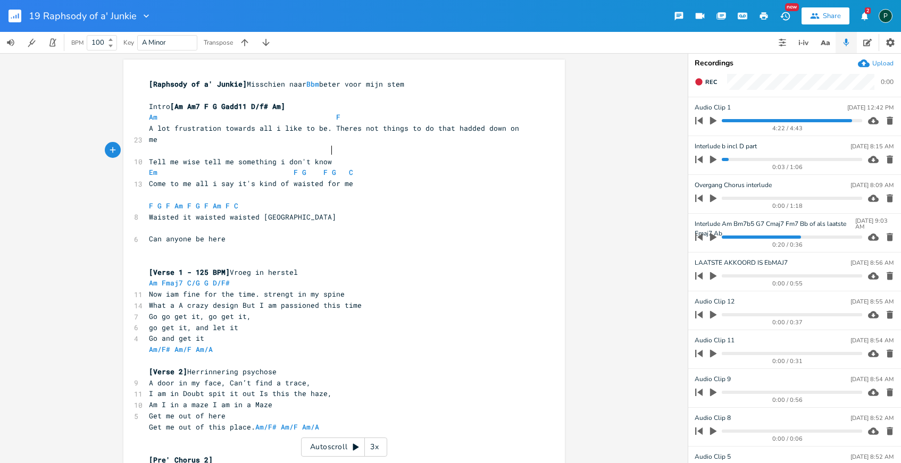
click at [330, 156] on pre "Tell me wise tell me something i don't know" at bounding box center [339, 161] width 384 height 11
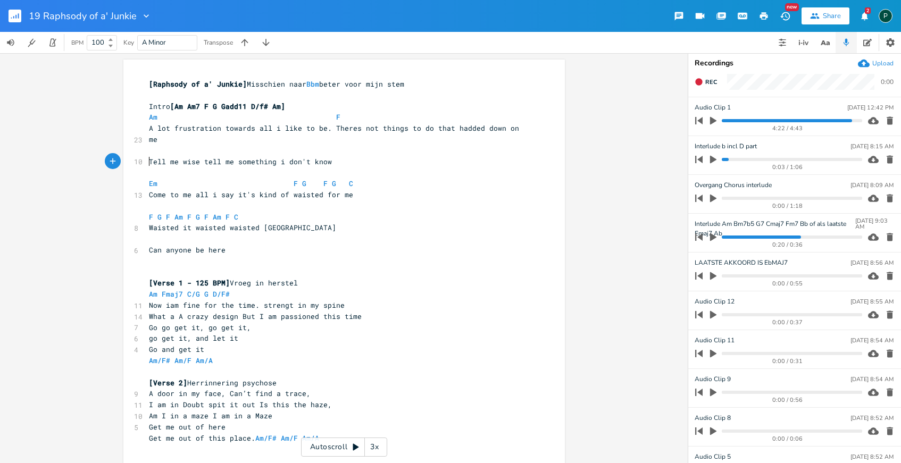
click at [340, 156] on pre "Tell me wise tell me something i don't know" at bounding box center [339, 161] width 384 height 11
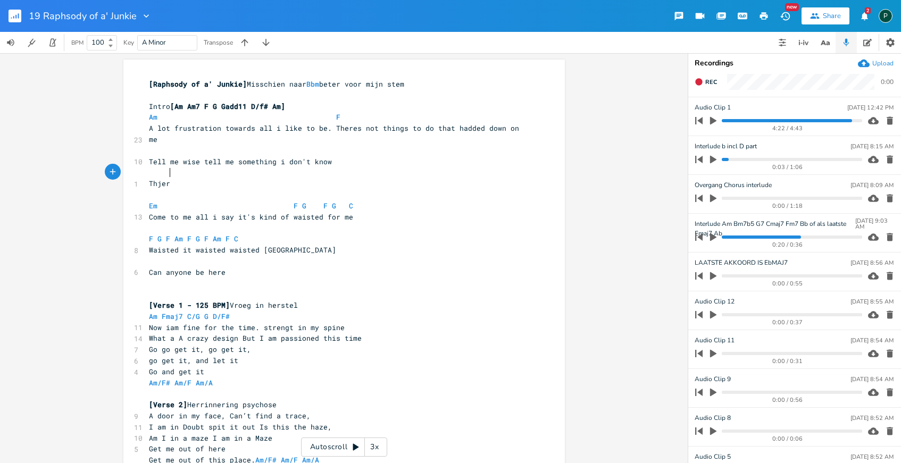
type textarea "Thjers"
type textarea "ere is so much in the world for me"
click at [216, 127] on span "A lot frustration towards all i like to be. Theres not things to do that hadded…" at bounding box center [336, 133] width 375 height 21
type textarea "s"
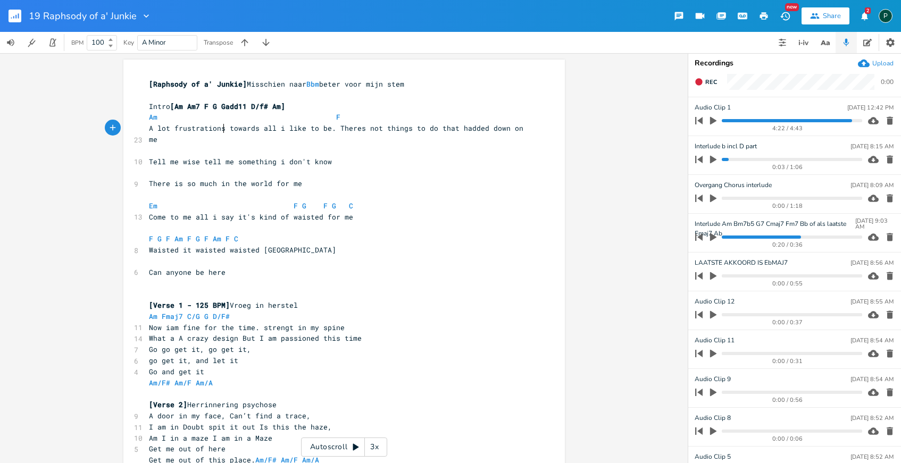
scroll to position [0, 3]
click at [427, 127] on span "A lot frustrations towards all i like to be. Theres not things to do that hadde…" at bounding box center [338, 133] width 379 height 21
type textarea "id"
type textarea "o do"
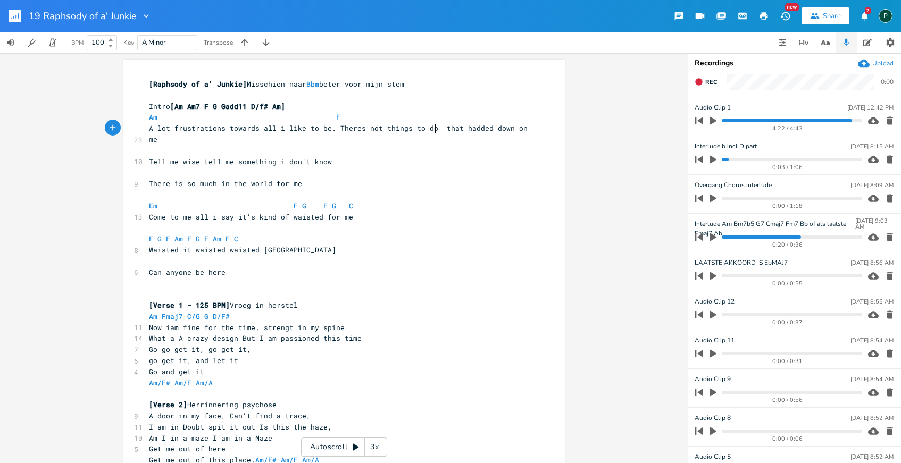
scroll to position [0, 15]
click at [149, 157] on span "Tell me wise tell me something i don't know" at bounding box center [240, 162] width 183 height 10
type textarea "Bb"
type textarea "Gm E7 Am"
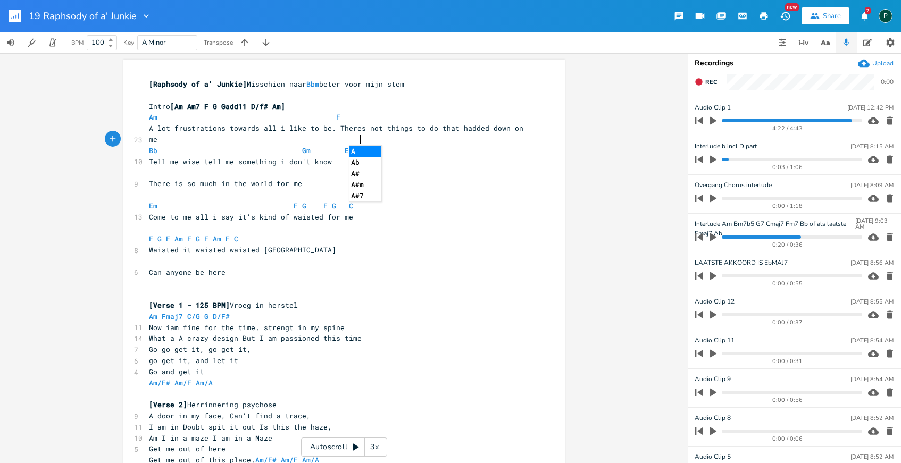
scroll to position [0, 48]
click at [299, 178] on pre "There is so much in the world for me" at bounding box center [339, 183] width 384 height 11
click at [268, 179] on span "There is so much in the world for me" at bounding box center [225, 184] width 153 height 10
type textarea "......"
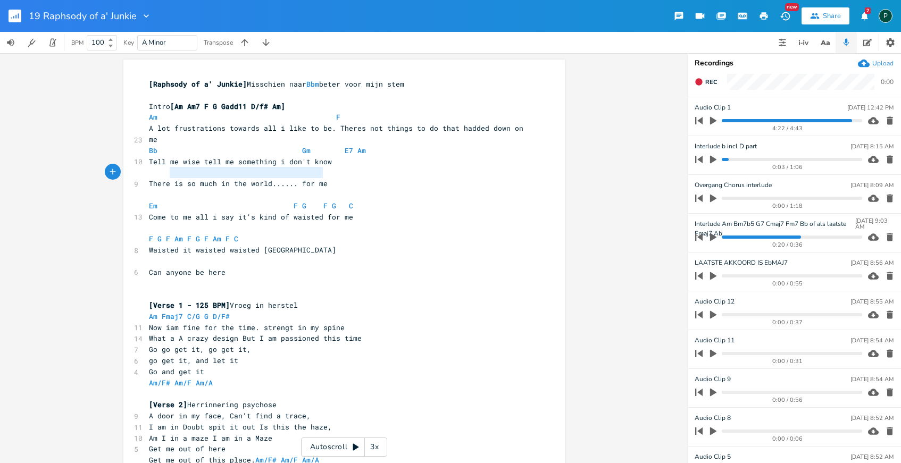
type textarea "There is so much in the world...... for me"
drag, startPoint x: 323, startPoint y: 175, endPoint x: 142, endPoint y: 176, distance: 180.9
click at [366, 156] on pre "Tell me wise tell me something i don't know" at bounding box center [339, 161] width 384 height 11
paste textarea
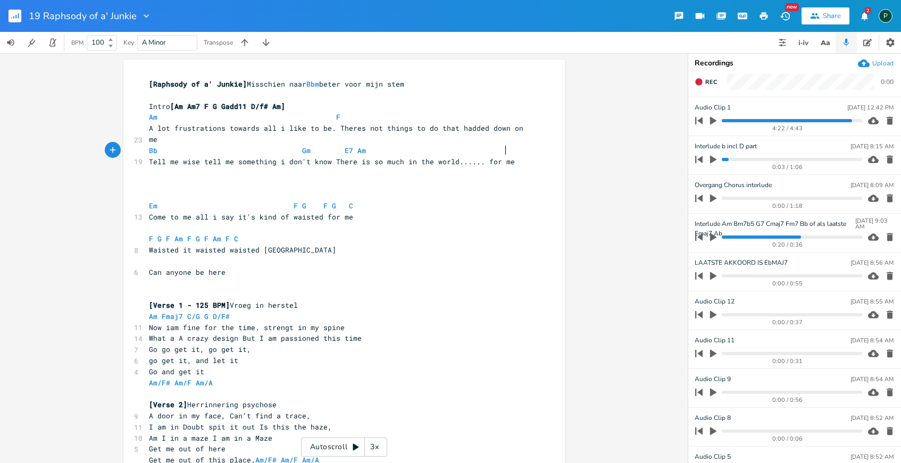
click at [347, 146] on span "Bb Gm E7 Am" at bounding box center [259, 151] width 221 height 10
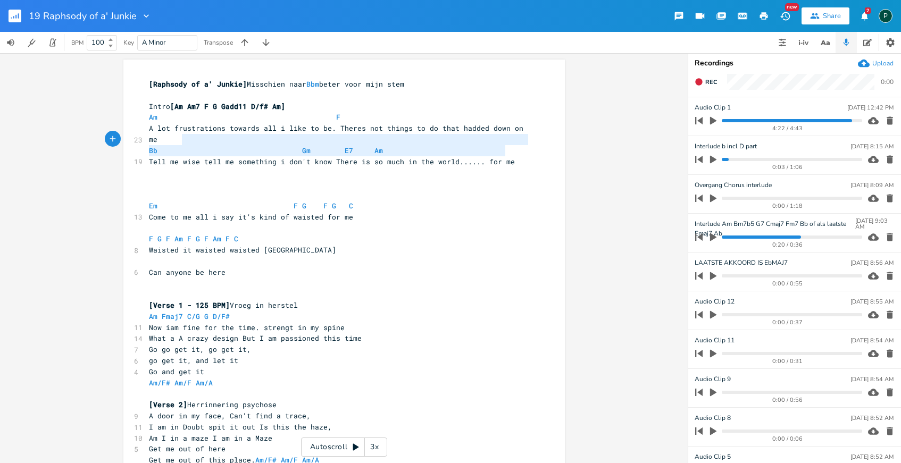
type textarea "A lot frustrations towards all i like to be. Theres not things to do that hadde…"
drag, startPoint x: 511, startPoint y: 149, endPoint x: 110, endPoint y: 130, distance: 402.1
click at [110, 130] on div "A lot frustrations towards all i like to be. Theres not things to do that hadde…" at bounding box center [344, 258] width 688 height 410
click at [286, 117] on span at bounding box center [293, 117] width 17 height 11
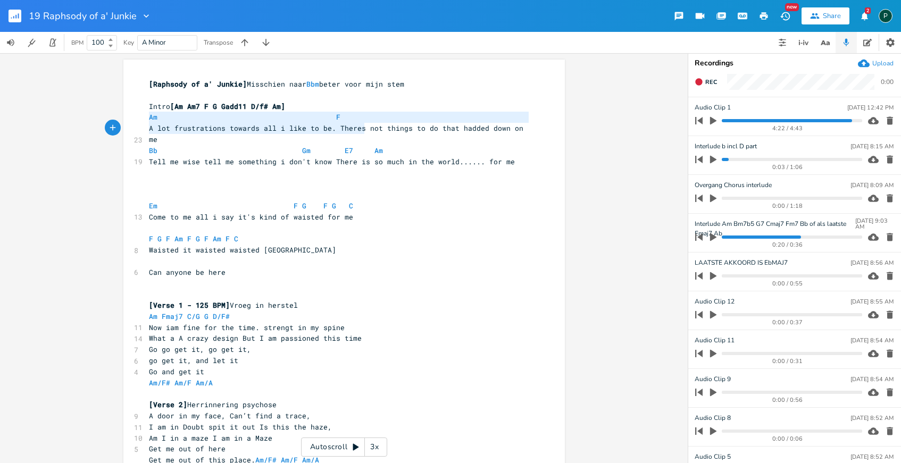
type textarea "Am F A lot frustrations towards all i like to be. Theres not things to do that …"
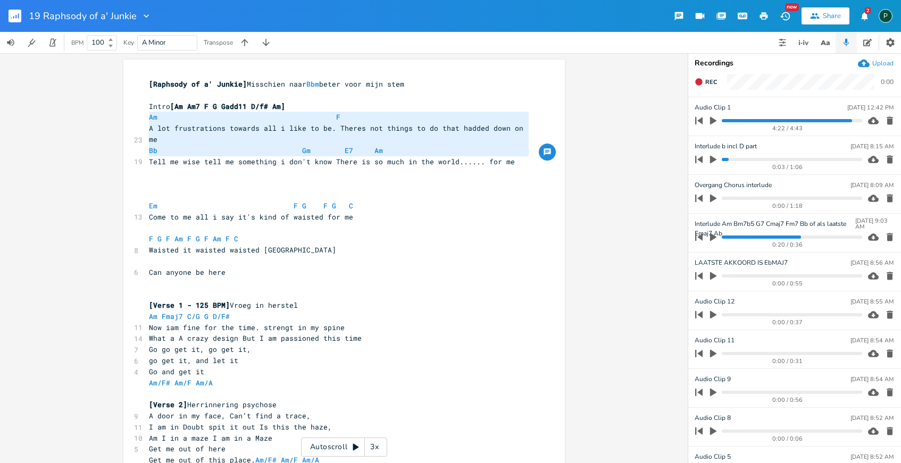
drag, startPoint x: 145, startPoint y: 122, endPoint x: 465, endPoint y: 162, distance: 323.3
click at [465, 145] on pre "Bb Gm E7 Am" at bounding box center [339, 150] width 384 height 11
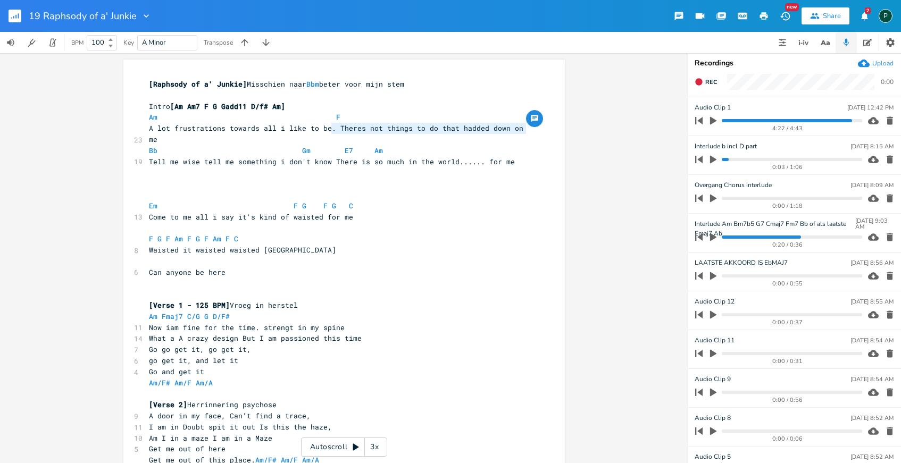
type textarea "Theres not things to do that hadded down on me"
drag, startPoint x: 525, startPoint y: 128, endPoint x: 331, endPoint y: 130, distance: 193.7
click at [331, 130] on span "A lot frustrations towards all i like to be. Theres not things to do that hadde…" at bounding box center [338, 133] width 379 height 21
click at [514, 164] on pre "Tell me wise tell me something i don't know There is so much in the world......…" at bounding box center [339, 161] width 384 height 11
click at [337, 132] on span "A lot frustrations towards all i like to be. there’s not a lot left to do it ke…" at bounding box center [340, 133] width 383 height 21
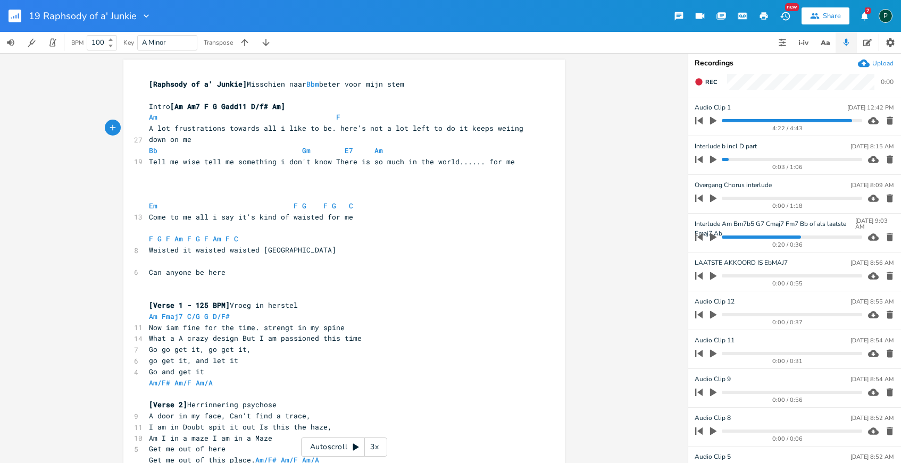
type textarea "T"
type textarea "something"
drag, startPoint x: 270, startPoint y: 165, endPoint x: 235, endPoint y: 163, distance: 35.2
click at [235, 163] on span "Tell me wise tell me something i don't know There is so much in the world......…" at bounding box center [332, 162] width 366 height 10
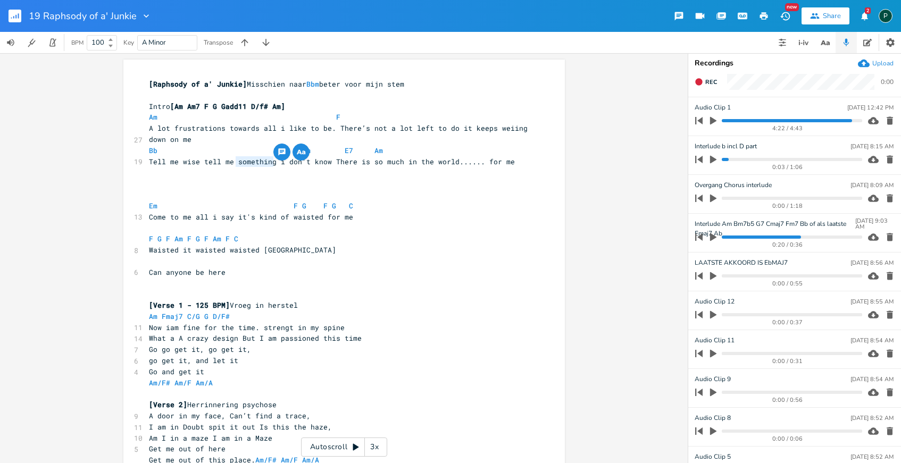
click at [273, 162] on span "Tell me wise tell me something i don't know There is so much in the world......…" at bounding box center [332, 162] width 366 height 10
paste textarea
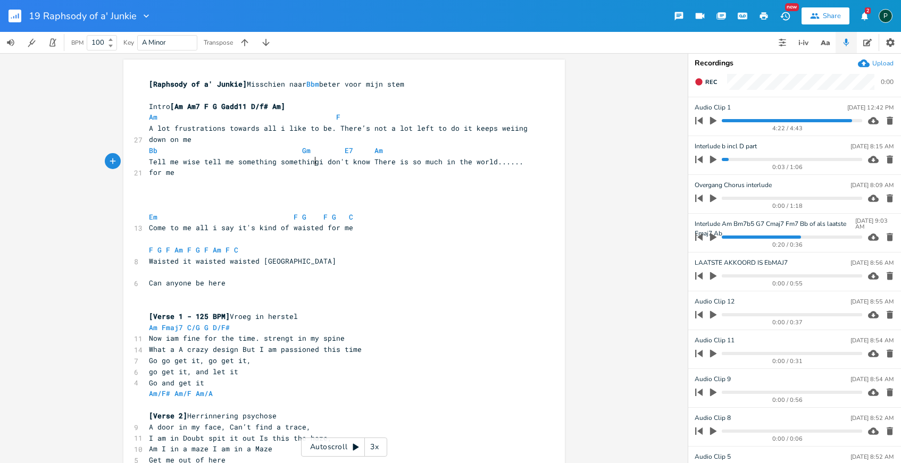
scroll to position [0, 2]
click at [464, 160] on span "Tell me wise tell me something something i don't know There is so much in the w…" at bounding box center [340, 167] width 383 height 21
type textarea "is"
click at [369, 162] on span "Tell me wise tell me something something i don't know There is so much in this …" at bounding box center [317, 167] width 336 height 21
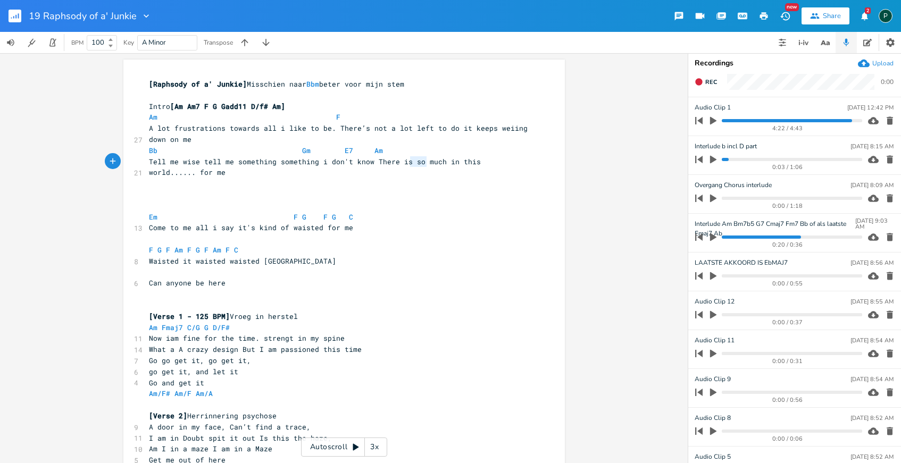
type textarea "so much in this world...... for me"
drag, startPoint x: 408, startPoint y: 161, endPoint x: 464, endPoint y: 170, distance: 57.1
click at [464, 170] on pre "Tell me wise tell me something something i don't know There is so much in this …" at bounding box center [339, 167] width 384 height 22
click at [406, 162] on span "Tell me wise tell me something something i don't know There is so much in this …" at bounding box center [317, 167] width 336 height 21
click at [269, 161] on span "Tell me wise tell me something something i don't know There is so much in this …" at bounding box center [317, 167] width 336 height 21
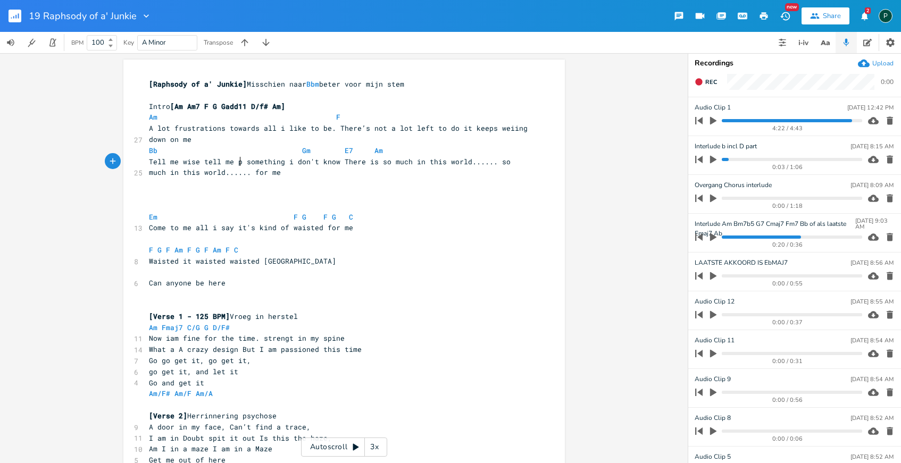
scroll to position [0, 5]
type textarea "please"
click at [292, 152] on span at bounding box center [293, 150] width 17 height 11
click at [294, 102] on pre "Intro [Am Am7 F G Gadd11 D/f# Am]" at bounding box center [339, 106] width 384 height 11
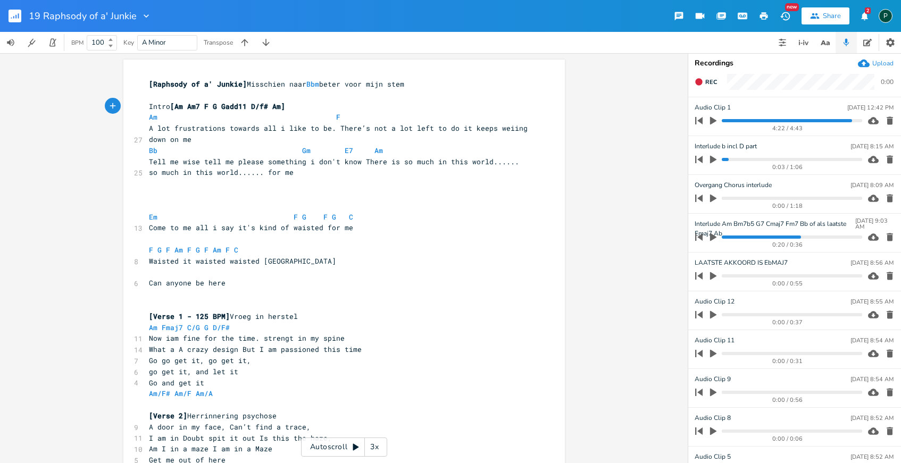
click at [334, 152] on span "Bb Gm E7 Am" at bounding box center [268, 151] width 238 height 10
click at [345, 147] on span "E7" at bounding box center [349, 151] width 9 height 10
click at [233, 163] on span "Tell me wise tell me please something i don't know There is so much in this wor…" at bounding box center [336, 167] width 375 height 21
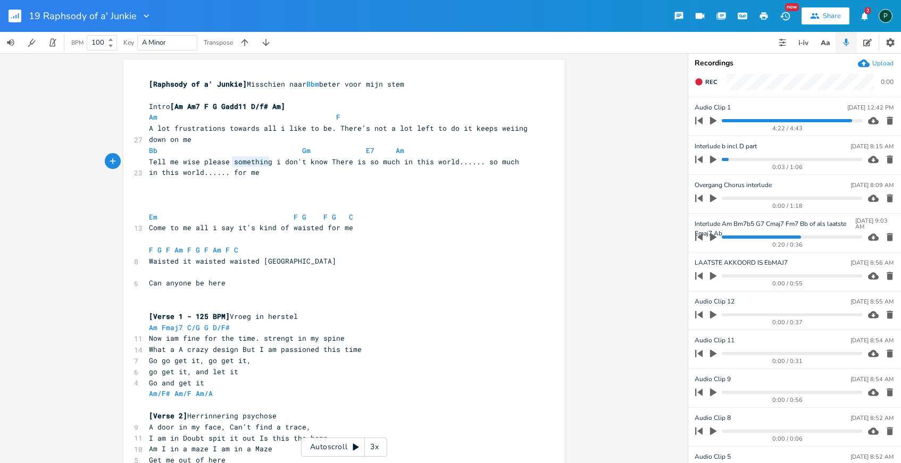
drag, startPoint x: 266, startPoint y: 163, endPoint x: 229, endPoint y: 163, distance: 37.2
click at [229, 163] on span "Tell me wise please something i don't know There is so much in this world......…" at bounding box center [336, 167] width 375 height 21
type textarea "something"
click at [229, 163] on span "Tell me wise please something i don't know There is so much in this world......…" at bounding box center [336, 167] width 375 height 21
paste textarea
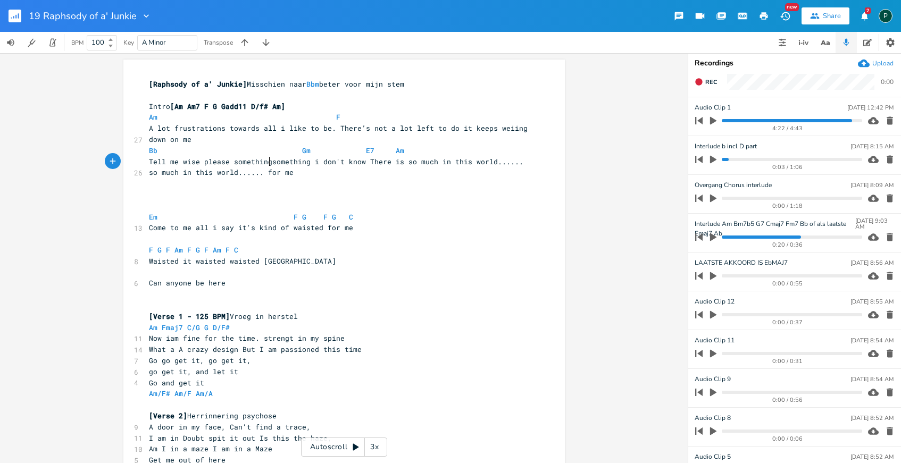
scroll to position [0, 2]
click at [227, 160] on span "Tell me wise please something something i don't know There is so much in this w…" at bounding box center [340, 167] width 383 height 21
type textarea "tell me"
click at [352, 147] on span "Bb Gm E7 Am" at bounding box center [279, 151] width 260 height 10
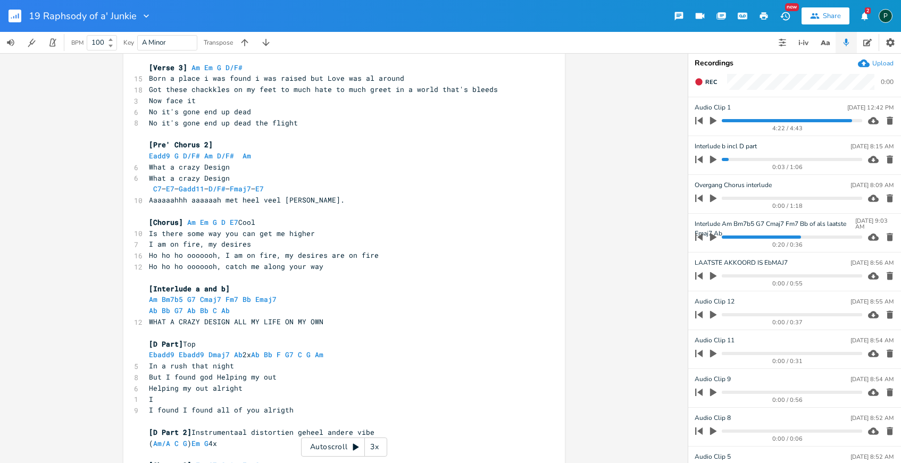
scroll to position [526, 0]
click at [724, 158] on progress at bounding box center [792, 159] width 140 height 3
click at [715, 158] on icon "button" at bounding box center [714, 160] width 10 height 10
drag, startPoint x: 714, startPoint y: 160, endPoint x: 714, endPoint y: 178, distance: 18.1
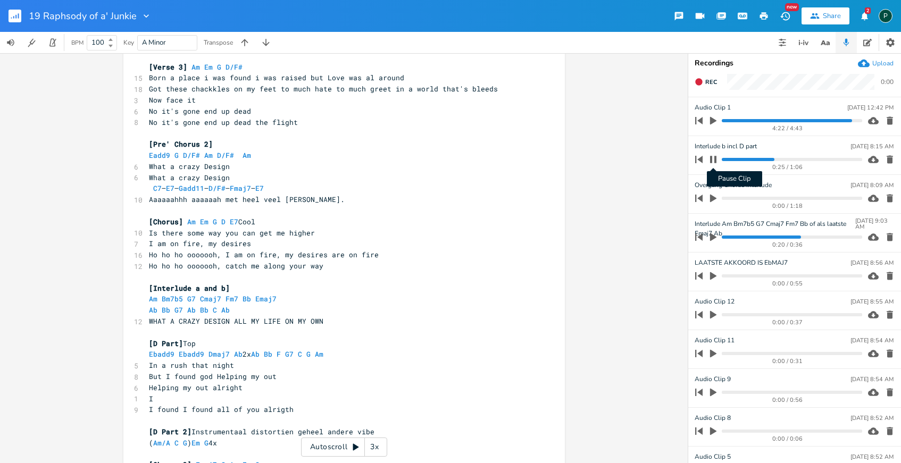
click at [714, 178] on ul "Audio Clip [DATE] 12:42 PM 4:22 / 4:43 Interlude b incl D part [DATE] 8:15 AM P…" at bounding box center [794, 279] width 213 height 365
click at [715, 161] on icon "button" at bounding box center [713, 159] width 6 height 7
click at [713, 158] on icon "button" at bounding box center [713, 160] width 6 height 8
click at [723, 159] on progress at bounding box center [792, 159] width 140 height 3
click at [718, 159] on button "Pause Clip" at bounding box center [713, 159] width 14 height 17
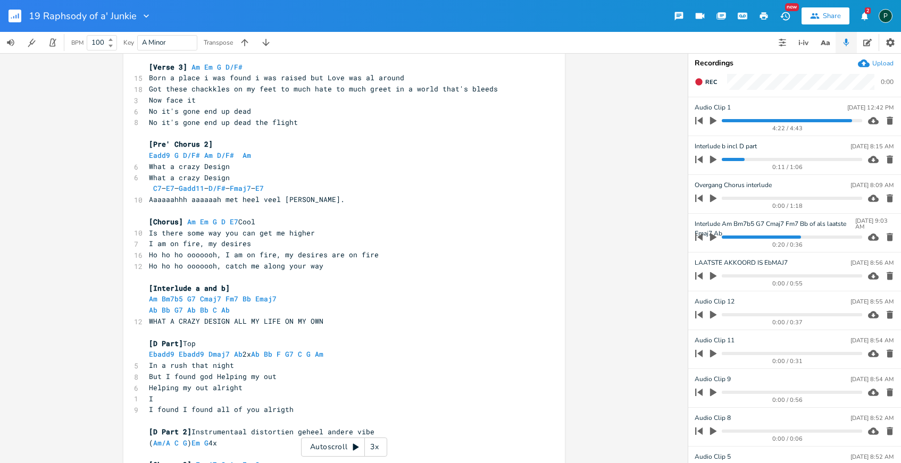
click at [712, 238] on icon "button" at bounding box center [713, 238] width 6 height 8
click at [723, 237] on progress at bounding box center [792, 237] width 140 height 3
click at [715, 237] on icon "button" at bounding box center [713, 237] width 6 height 7
click at [715, 237] on icon "button" at bounding box center [713, 238] width 6 height 8
click at [717, 238] on icon "button" at bounding box center [714, 237] width 10 height 10
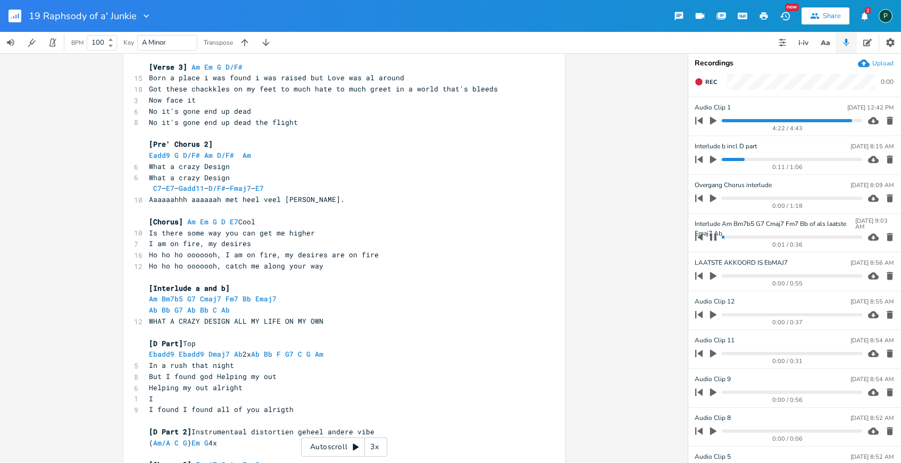
click at [717, 238] on icon "button" at bounding box center [713, 237] width 9 height 9
